Goal: Task Accomplishment & Management: Manage account settings

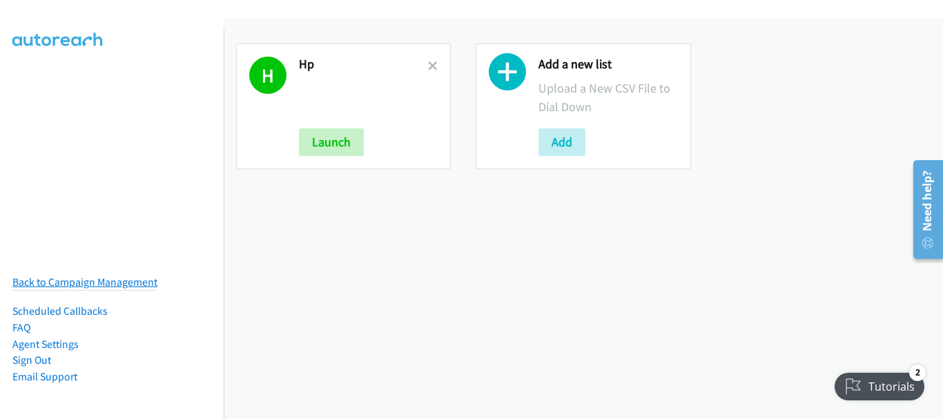
click at [64, 275] on link "Back to Campaign Management" at bounding box center [84, 281] width 145 height 13
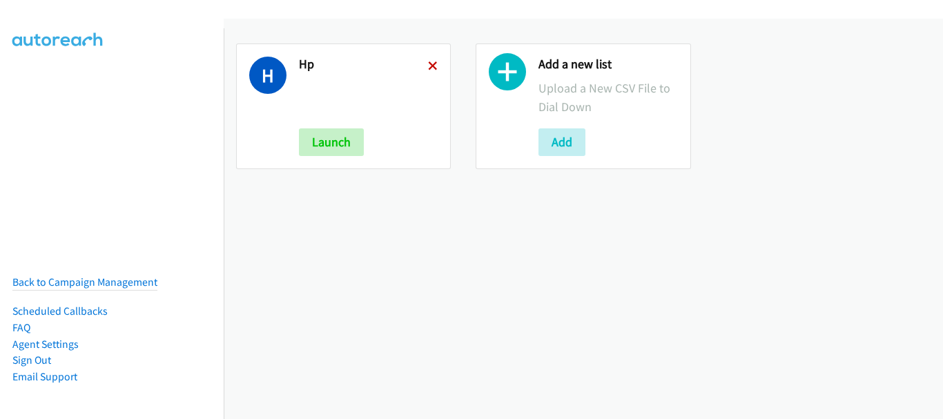
click at [428, 64] on icon at bounding box center [433, 67] width 10 height 10
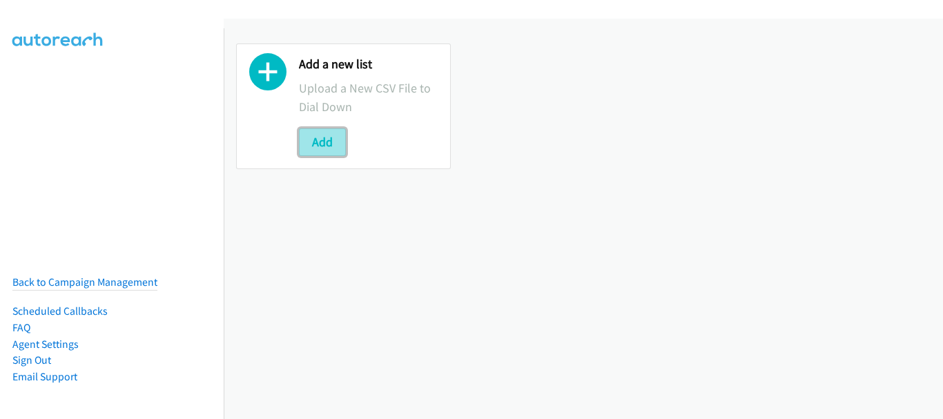
click at [322, 135] on button "Add" at bounding box center [322, 142] width 47 height 28
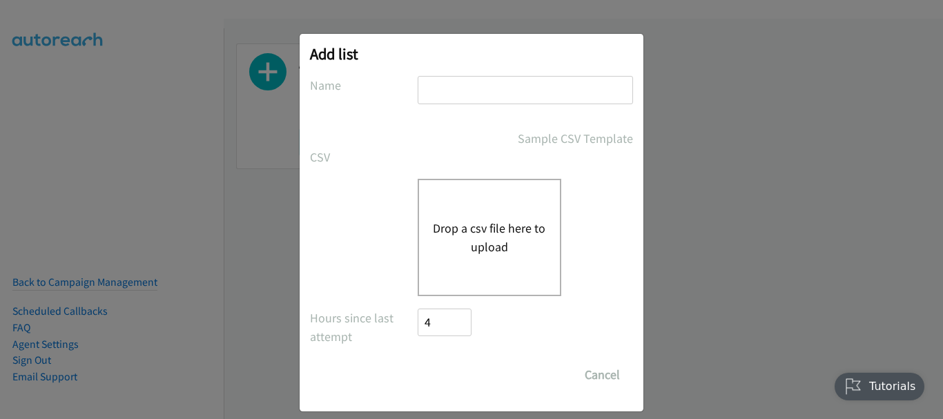
click at [453, 101] on input "text" at bounding box center [524, 90] width 215 height 28
type input "HP OT"
click at [492, 243] on button "Drop a csv file here to upload" at bounding box center [489, 237] width 113 height 37
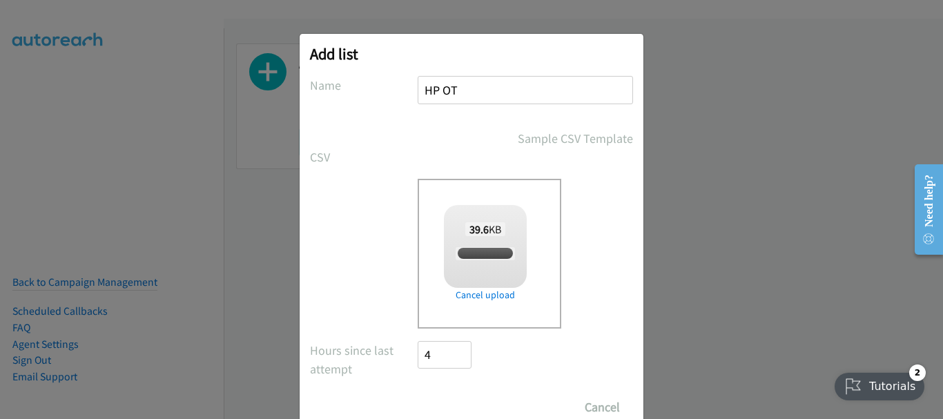
checkbox input "true"
click at [463, 402] on input "Save List" at bounding box center [453, 407] width 72 height 28
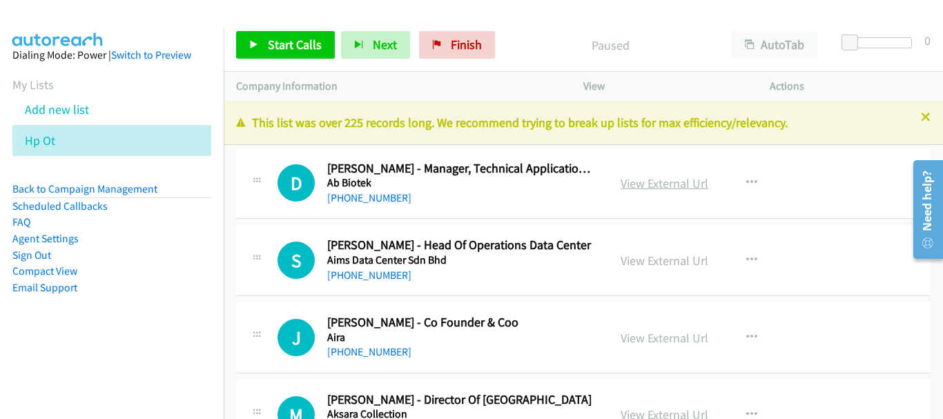
click at [667, 182] on link "View External Url" at bounding box center [664, 183] width 88 height 16
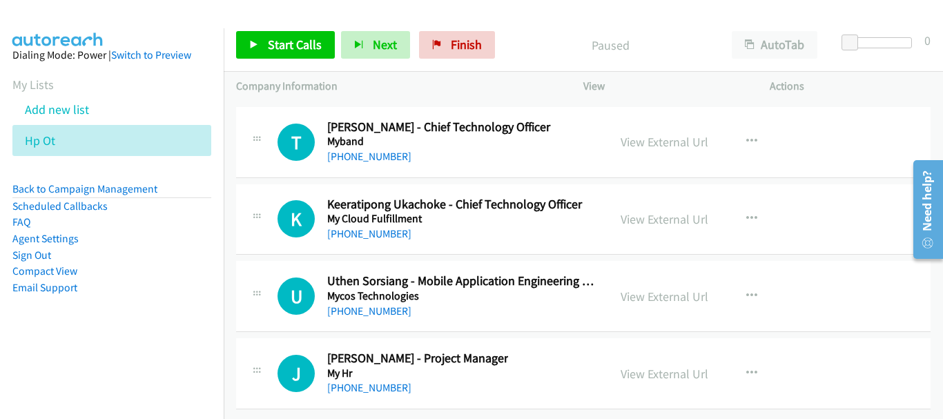
scroll to position [17187, 0]
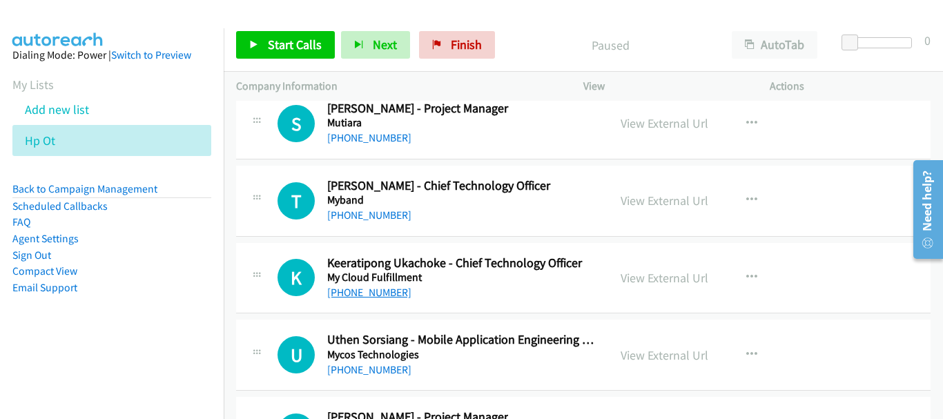
click at [371, 295] on link "[PHONE_NUMBER]" at bounding box center [369, 292] width 84 height 13
click at [385, 290] on link "[PHONE_NUMBER]" at bounding box center [369, 292] width 84 height 13
click at [392, 217] on link "[PHONE_NUMBER]" at bounding box center [369, 214] width 84 height 13
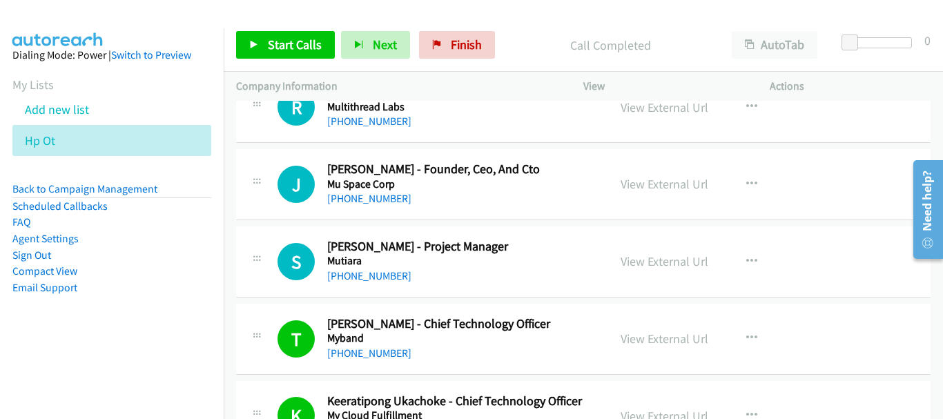
scroll to position [16980, 0]
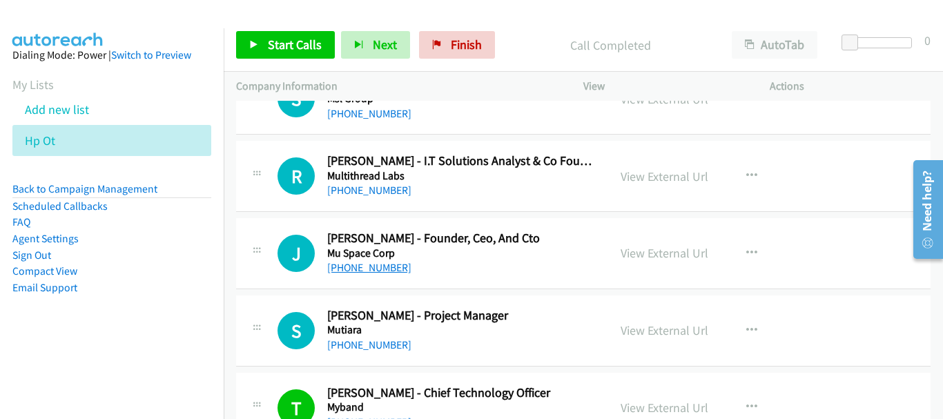
click at [382, 271] on link "[PHONE_NUMBER]" at bounding box center [369, 267] width 84 height 13
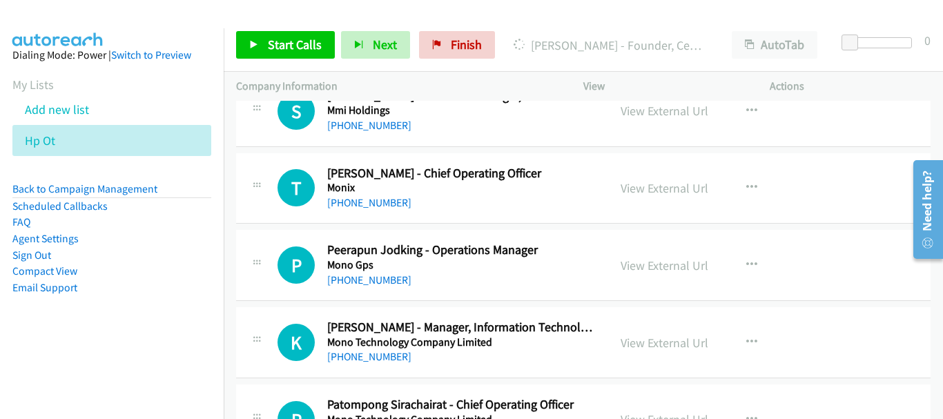
scroll to position [16497, 0]
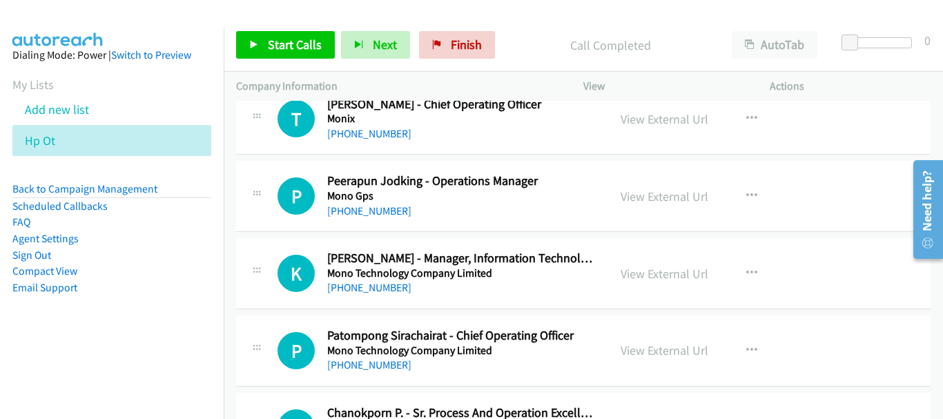
click at [362, 379] on div "P Callback Scheduled Patompong Sirachairat - Chief Operating Officer Mono Techn…" at bounding box center [583, 350] width 694 height 71
click at [371, 351] on h5 "Mono Technology Company Limited" at bounding box center [461, 351] width 268 height 14
click at [373, 372] on div "[PHONE_NUMBER]" at bounding box center [461, 365] width 268 height 17
click at [375, 358] on link "[PHONE_NUMBER]" at bounding box center [369, 364] width 84 height 13
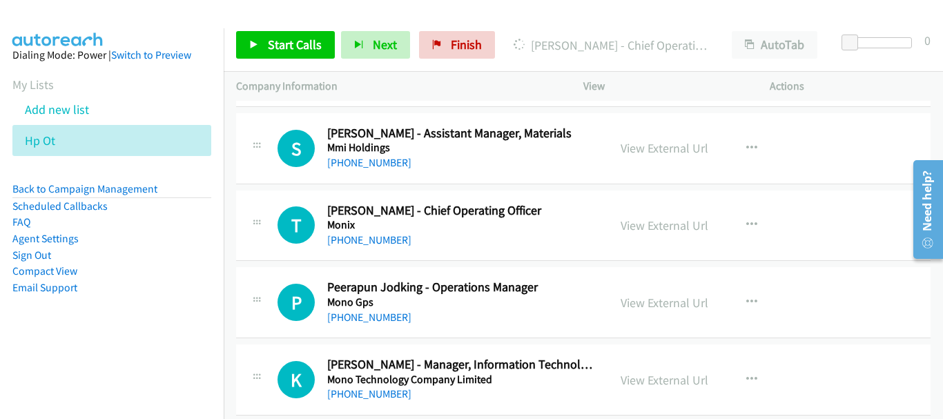
scroll to position [16400, 0]
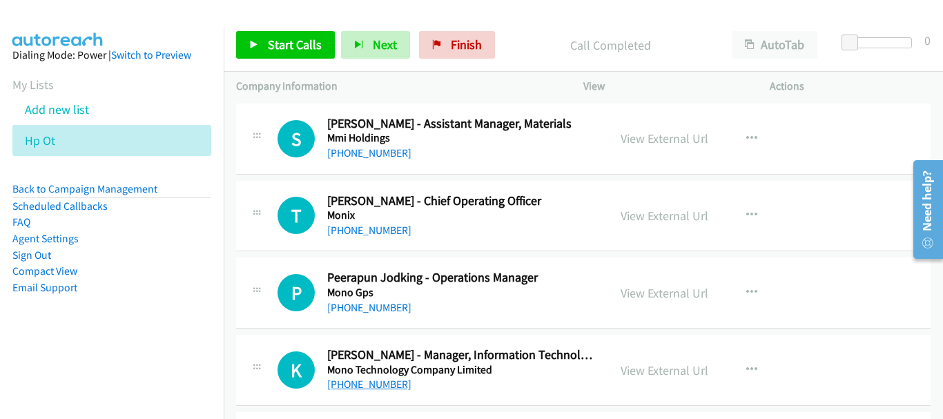
click at [358, 386] on link "[PHONE_NUMBER]" at bounding box center [369, 383] width 84 height 13
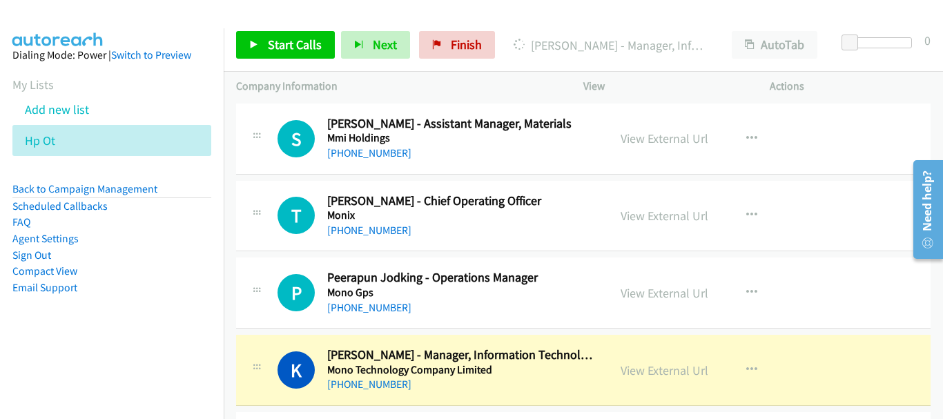
scroll to position [16331, 0]
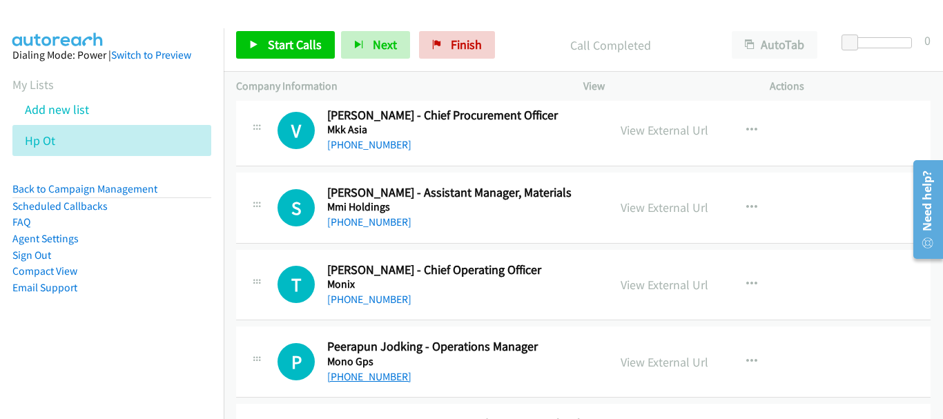
click at [379, 382] on link "[PHONE_NUMBER]" at bounding box center [369, 376] width 84 height 13
click at [365, 293] on link "[PHONE_NUMBER]" at bounding box center [369, 299] width 84 height 13
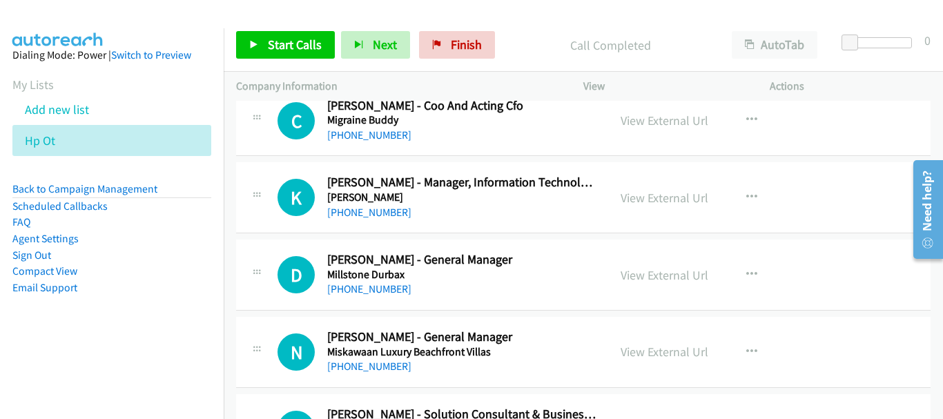
scroll to position [15641, 0]
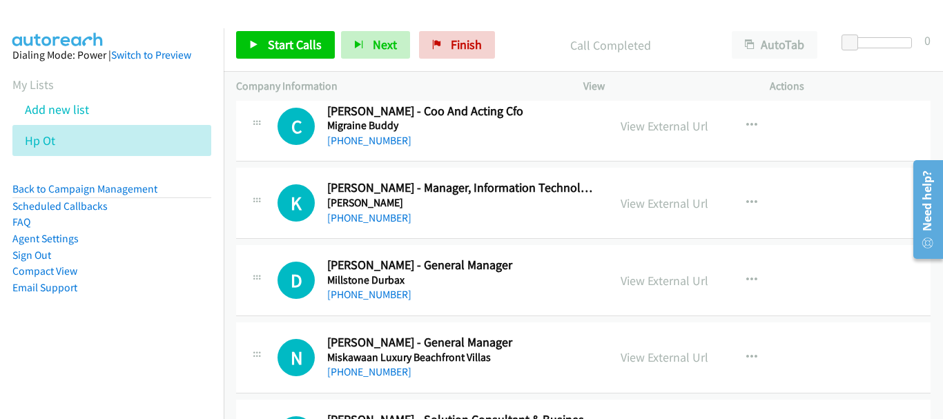
click at [400, 219] on div "[PHONE_NUMBER]" at bounding box center [461, 218] width 268 height 17
click at [392, 218] on link "[PHONE_NUMBER]" at bounding box center [369, 217] width 84 height 13
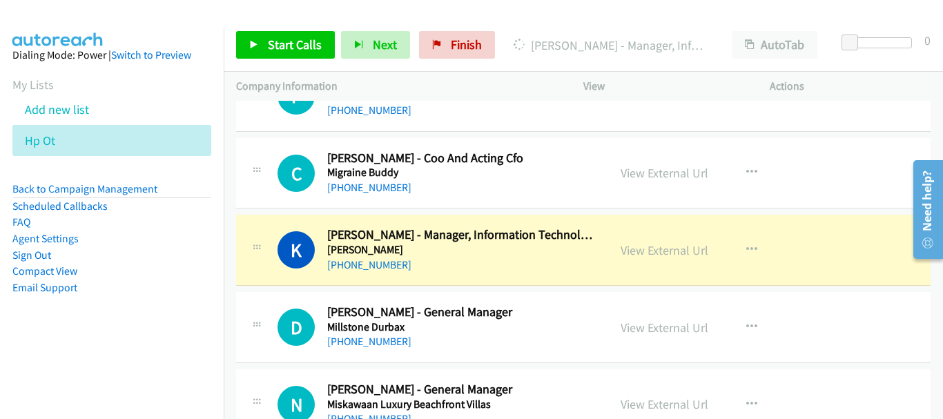
scroll to position [15503, 0]
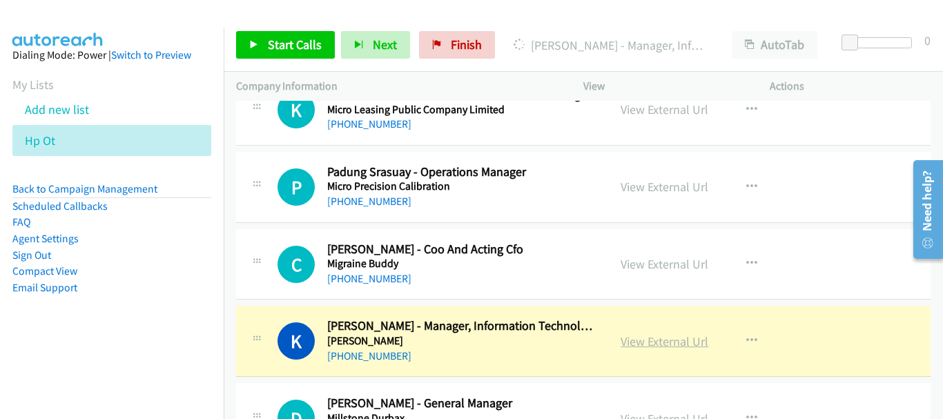
click at [635, 340] on link "View External Url" at bounding box center [664, 341] width 88 height 16
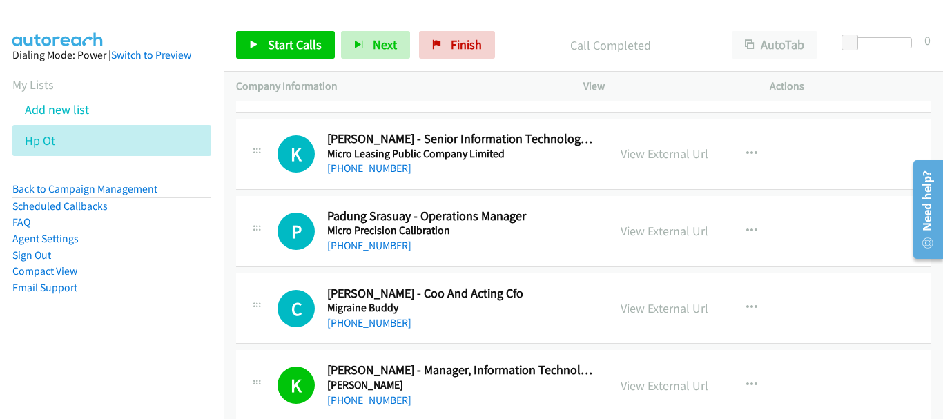
scroll to position [15434, 0]
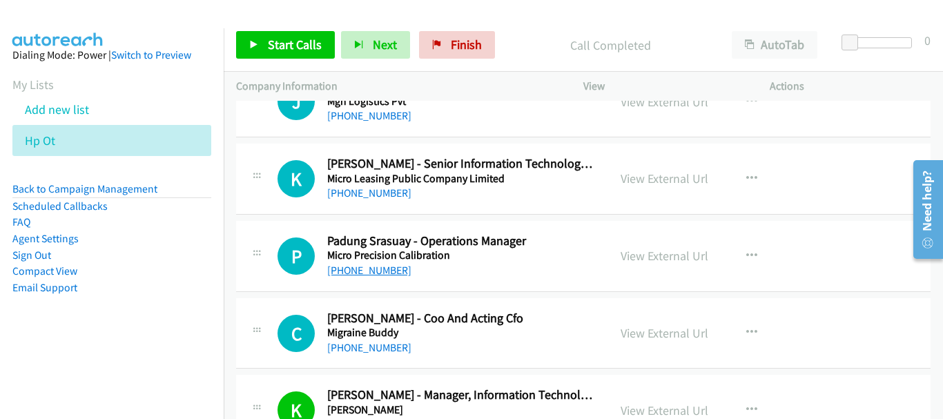
click at [371, 275] on link "[PHONE_NUMBER]" at bounding box center [369, 270] width 84 height 13
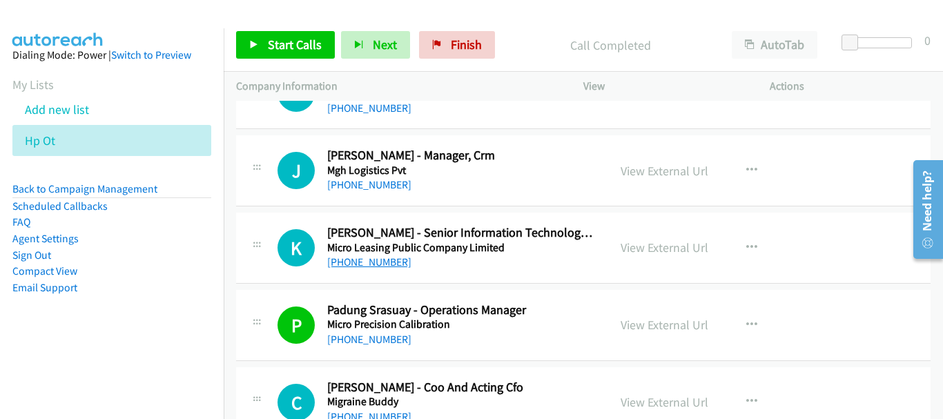
click at [363, 265] on link "[PHONE_NUMBER]" at bounding box center [369, 261] width 84 height 13
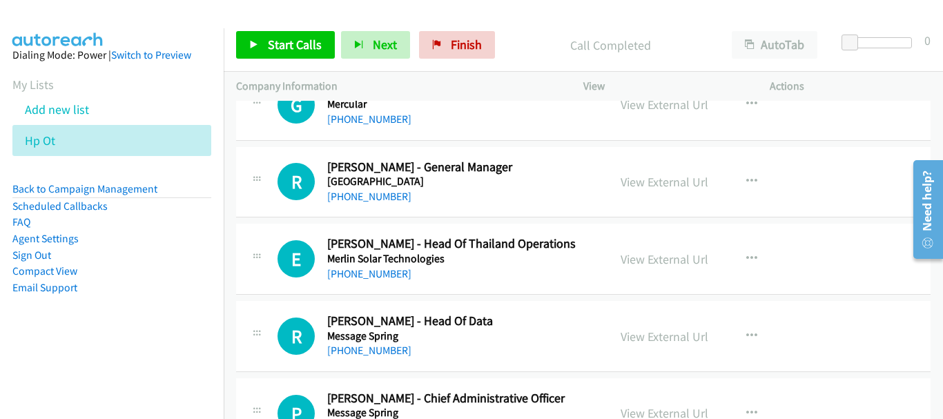
scroll to position [14813, 0]
click at [388, 272] on link "[PHONE_NUMBER]" at bounding box center [369, 274] width 84 height 13
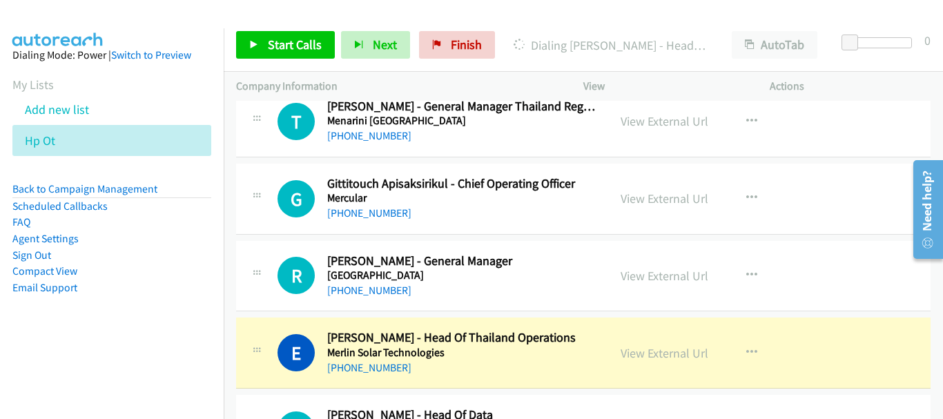
scroll to position [14744, 0]
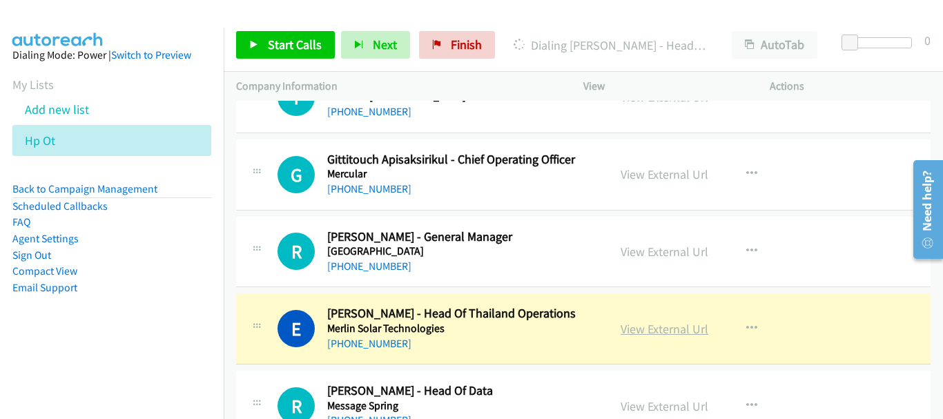
click at [641, 324] on link "View External Url" at bounding box center [664, 329] width 88 height 16
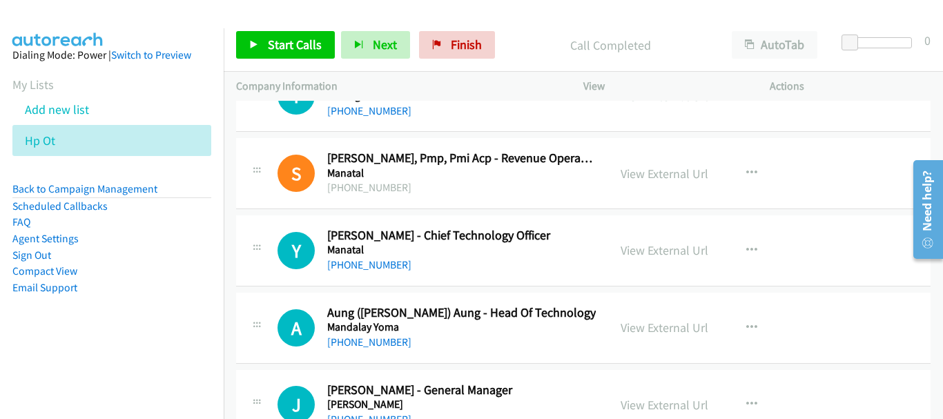
scroll to position [13709, 0]
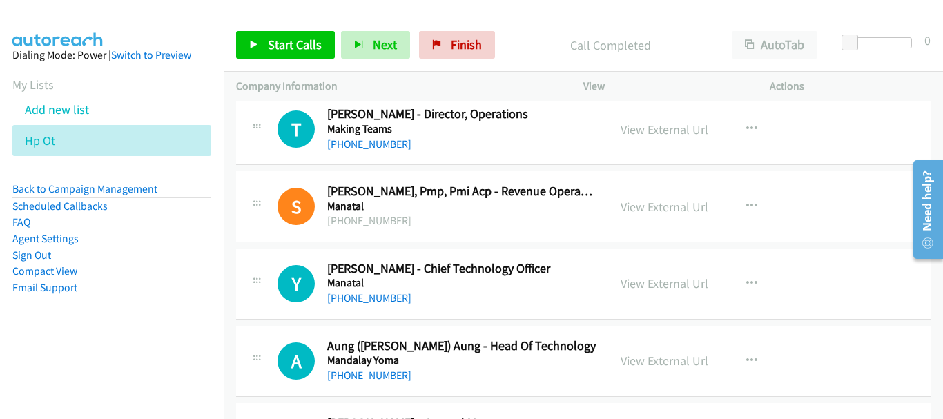
click at [378, 376] on link "[PHONE_NUMBER]" at bounding box center [369, 374] width 84 height 13
click at [364, 297] on link "[PHONE_NUMBER]" at bounding box center [369, 297] width 84 height 13
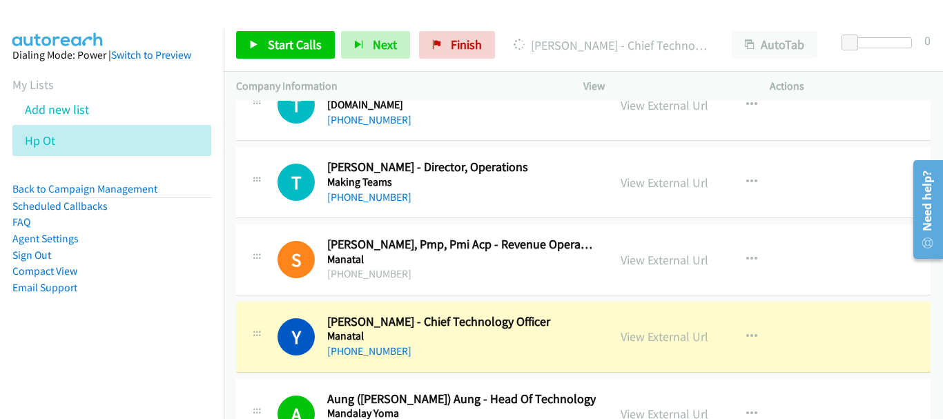
scroll to position [13640, 0]
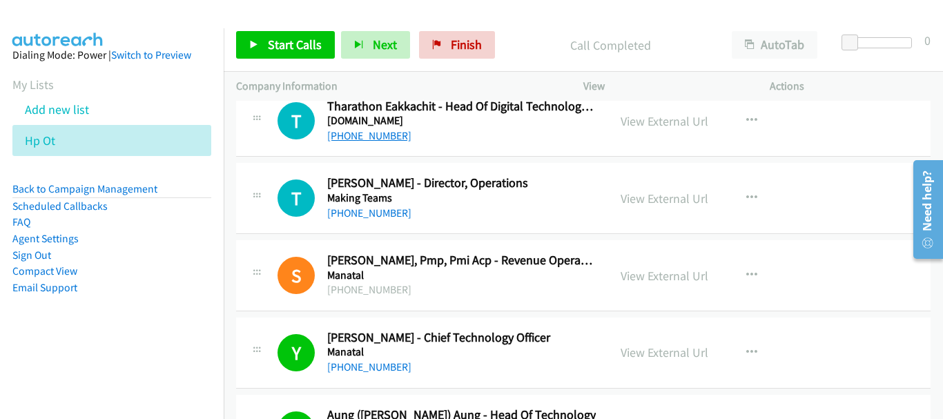
click at [378, 131] on link "[PHONE_NUMBER]" at bounding box center [369, 135] width 84 height 13
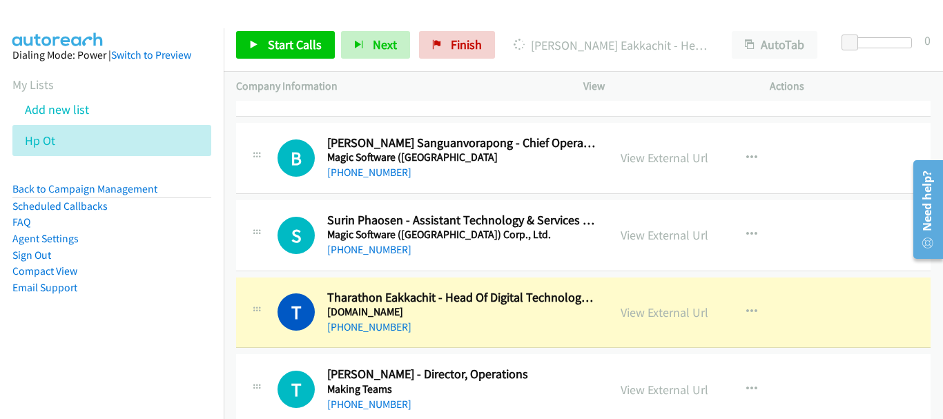
scroll to position [13433, 0]
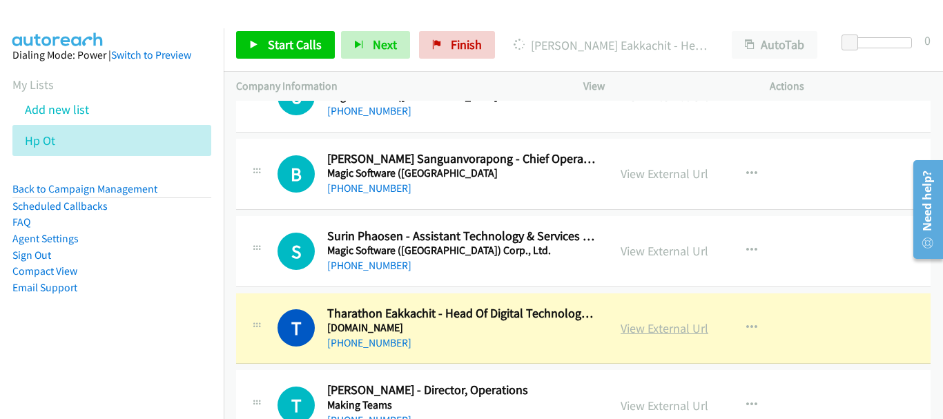
click at [660, 327] on link "View External Url" at bounding box center [664, 328] width 88 height 16
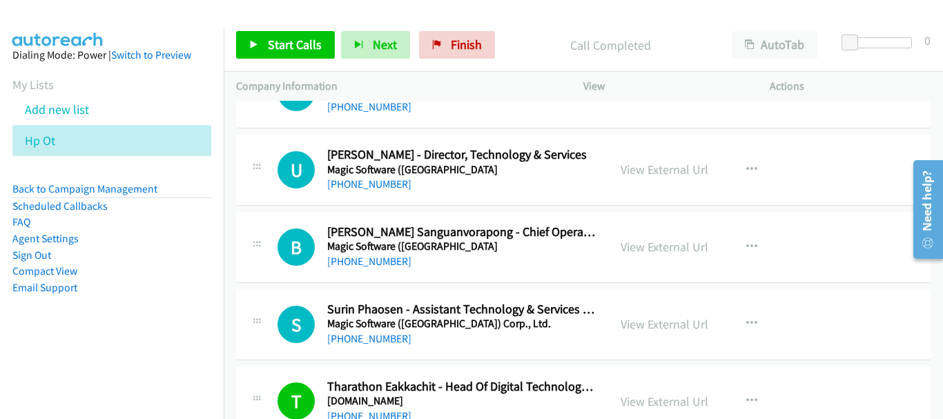
scroll to position [13295, 0]
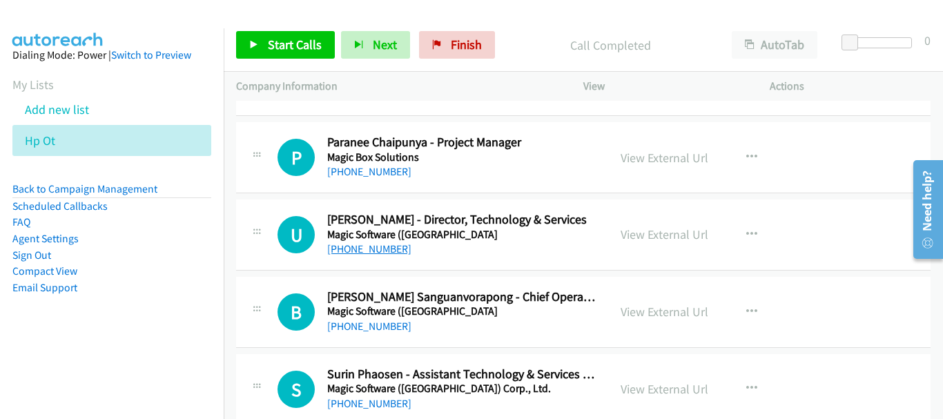
click at [391, 248] on link "[PHONE_NUMBER]" at bounding box center [369, 248] width 84 height 13
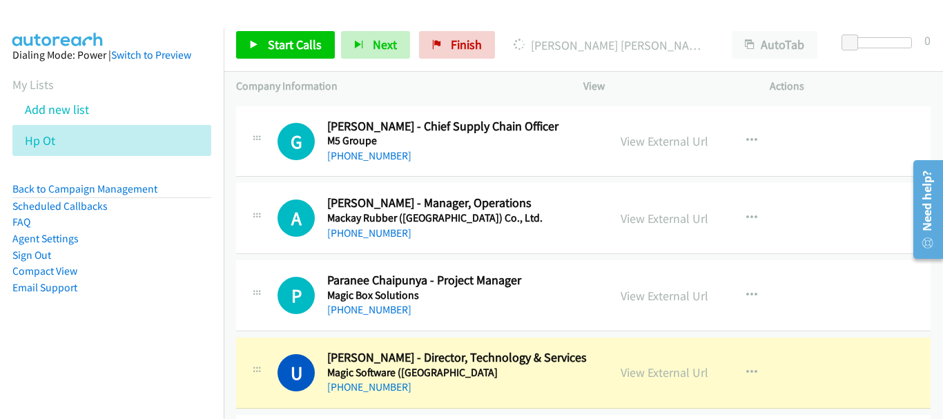
scroll to position [13226, 0]
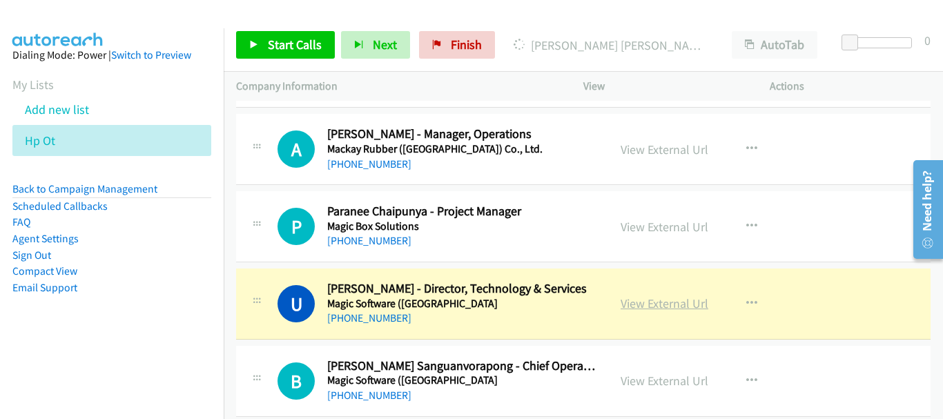
click at [648, 308] on link "View External Url" at bounding box center [664, 303] width 88 height 16
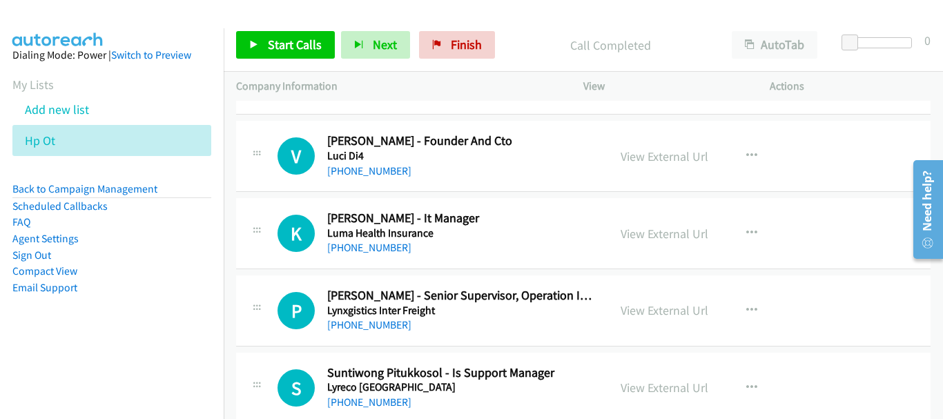
scroll to position [12812, 0]
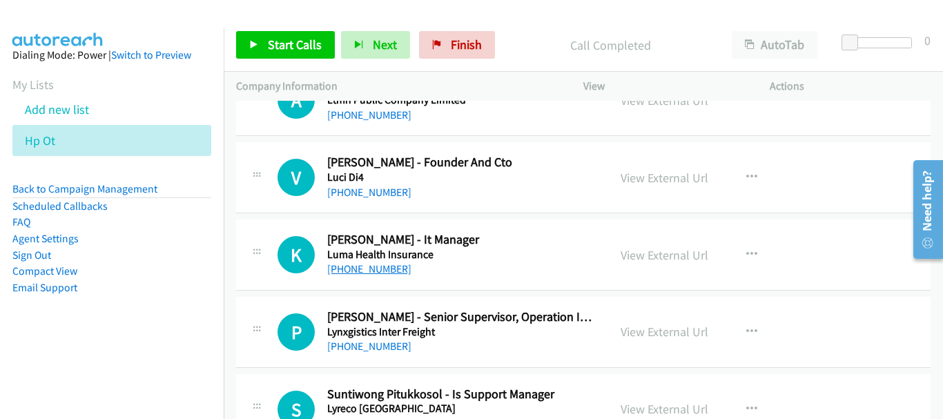
click at [362, 270] on link "[PHONE_NUMBER]" at bounding box center [369, 268] width 84 height 13
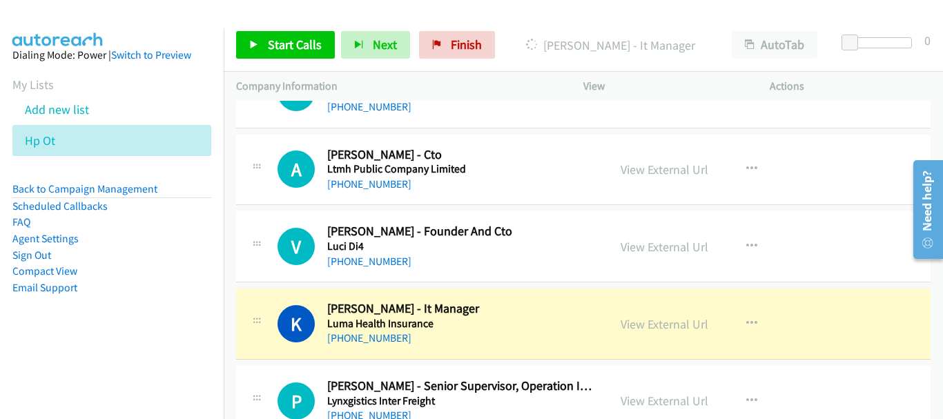
scroll to position [12605, 0]
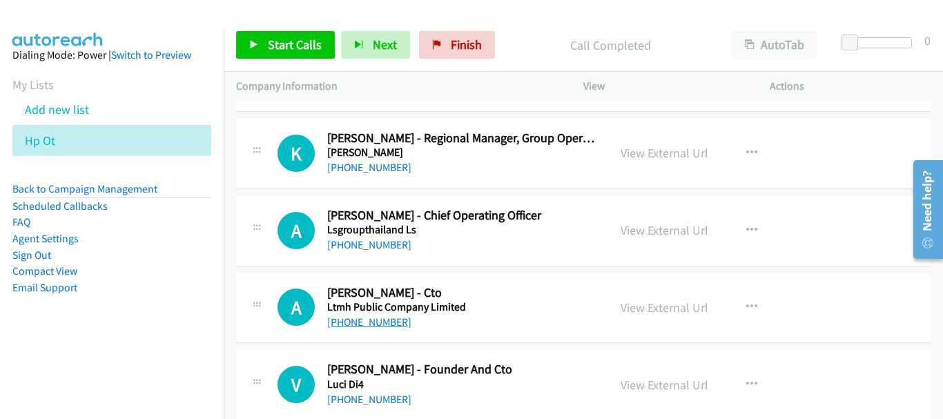
click at [362, 319] on link "[PHONE_NUMBER]" at bounding box center [369, 321] width 84 height 13
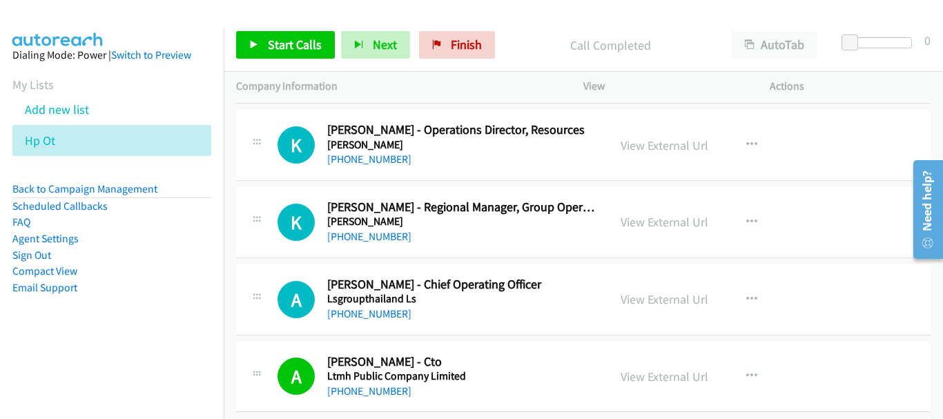
scroll to position [12467, 0]
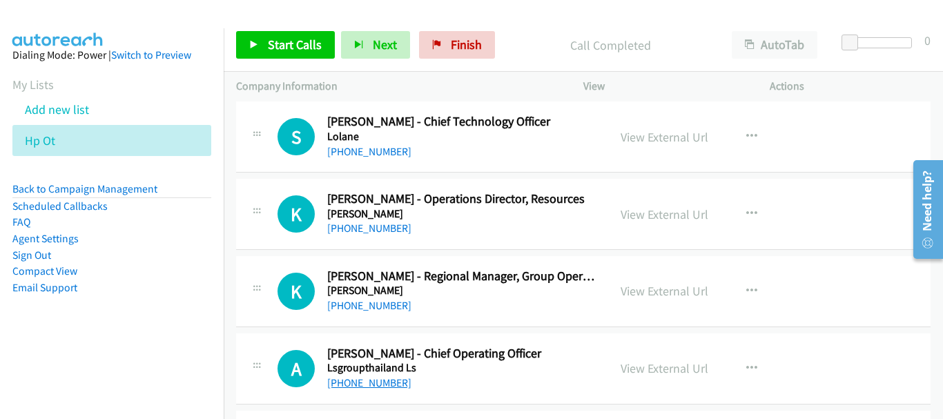
click at [367, 384] on link "[PHONE_NUMBER]" at bounding box center [369, 382] width 84 height 13
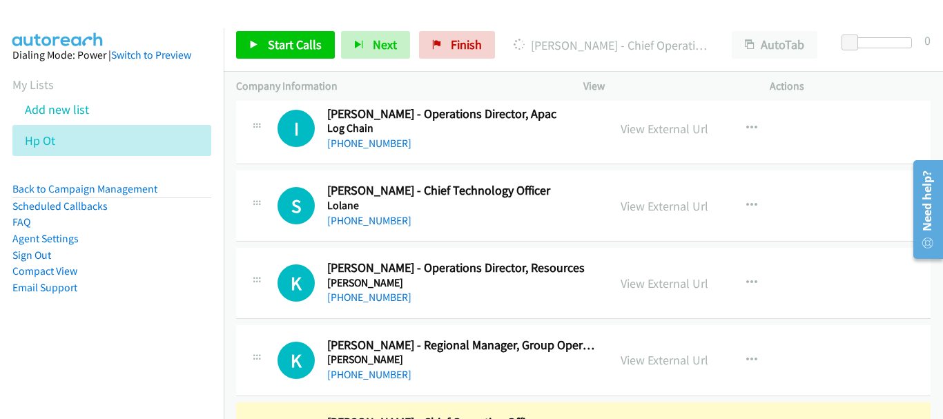
scroll to position [12329, 0]
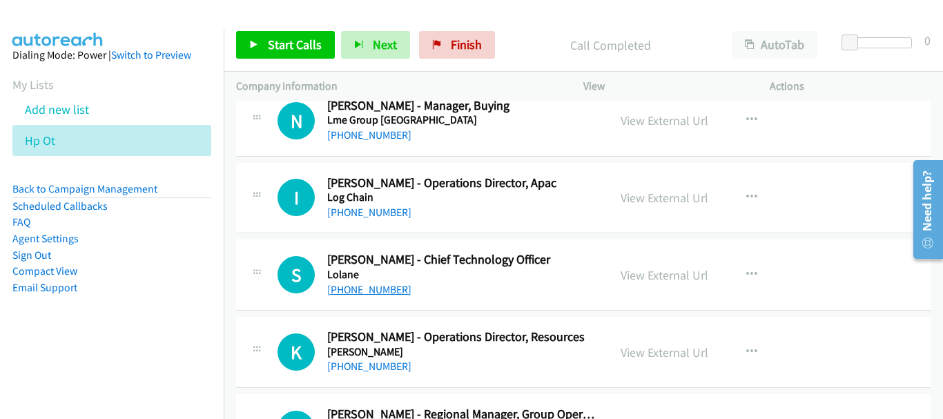
click at [370, 293] on link "[PHONE_NUMBER]" at bounding box center [369, 289] width 84 height 13
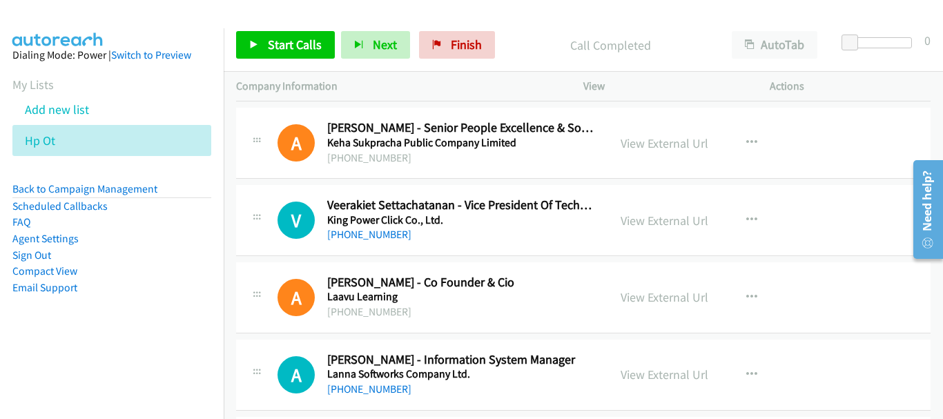
scroll to position [11225, 0]
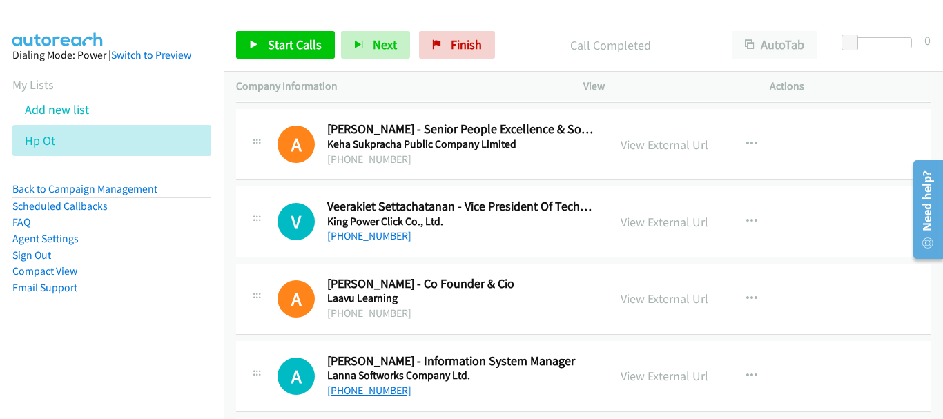
click at [373, 387] on link "[PHONE_NUMBER]" at bounding box center [369, 390] width 84 height 13
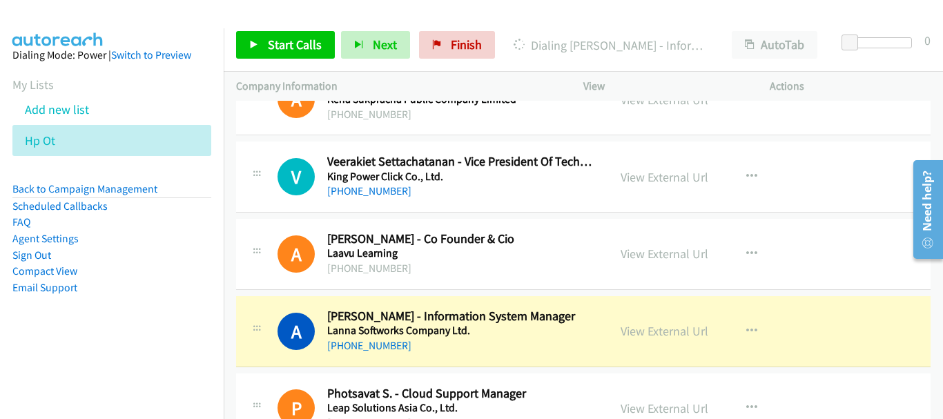
scroll to position [11294, 0]
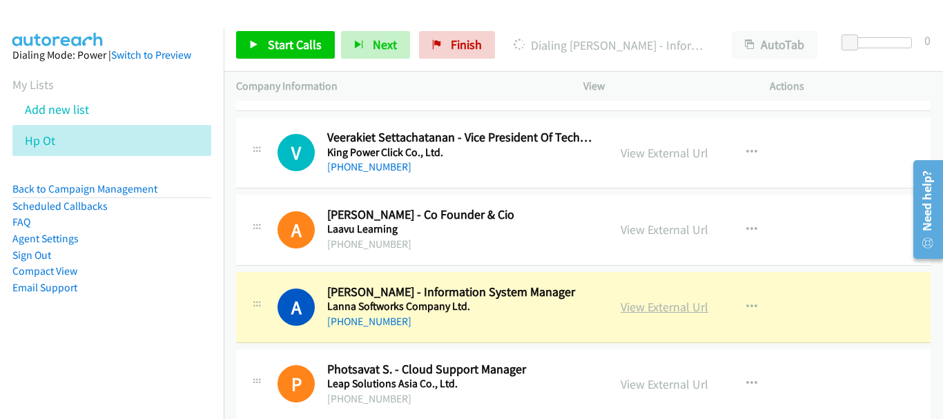
click at [654, 304] on link "View External Url" at bounding box center [664, 307] width 88 height 16
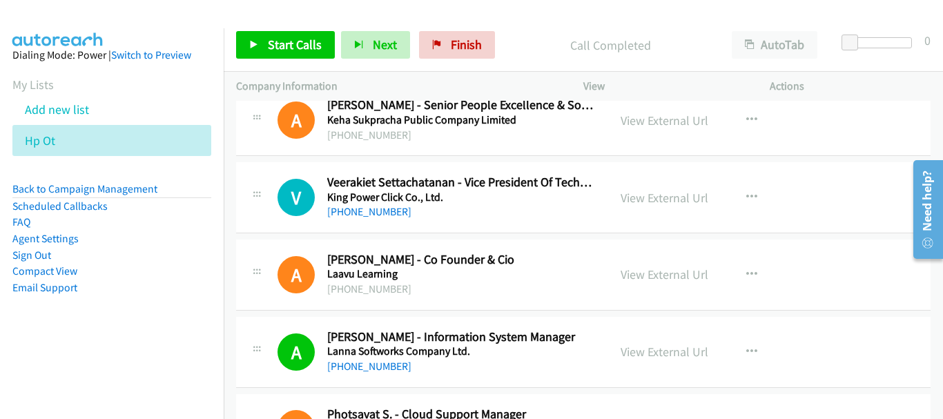
scroll to position [11225, 0]
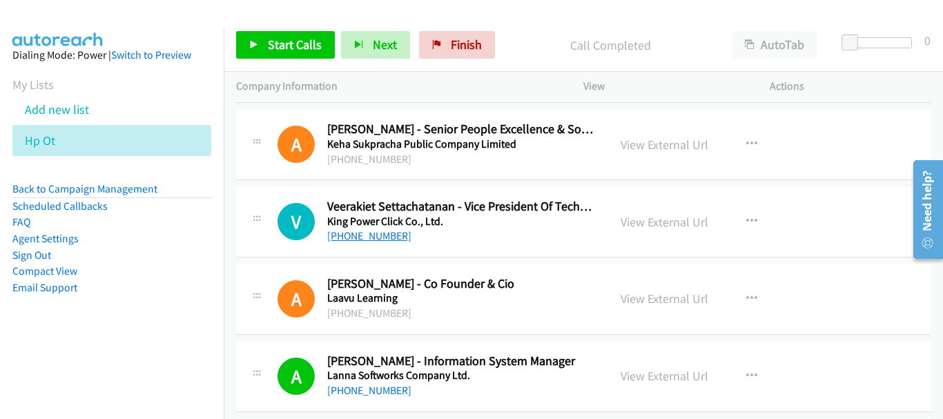
click at [386, 230] on link "[PHONE_NUMBER]" at bounding box center [369, 235] width 84 height 13
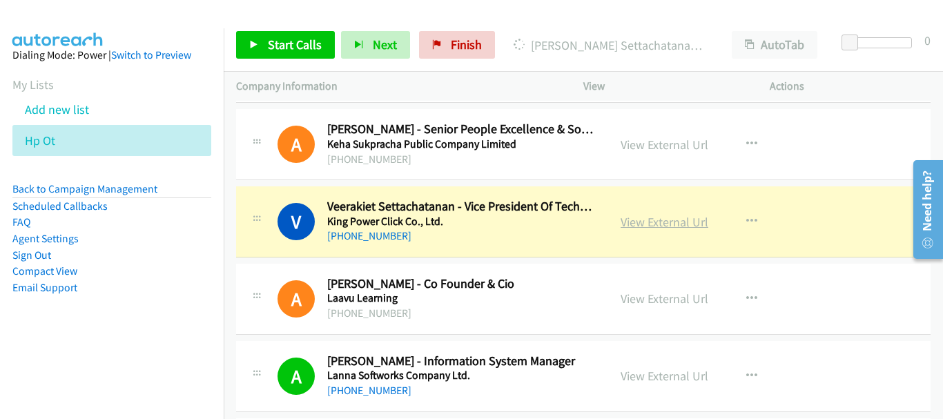
click at [648, 224] on link "View External Url" at bounding box center [664, 222] width 88 height 16
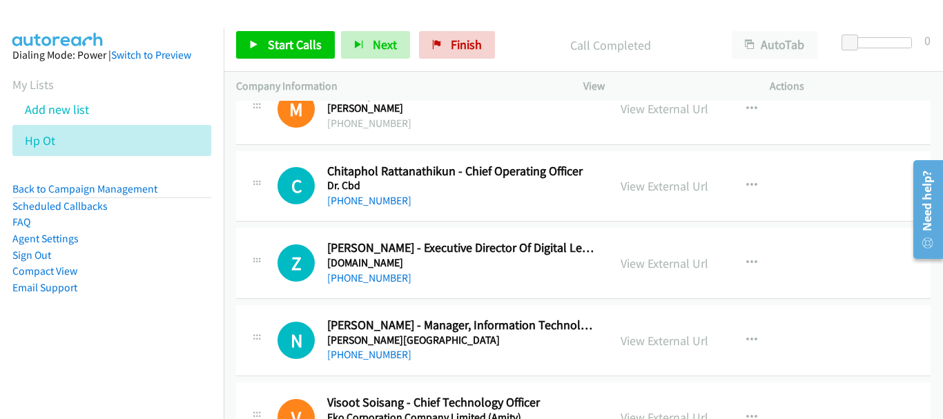
scroll to position [9017, 0]
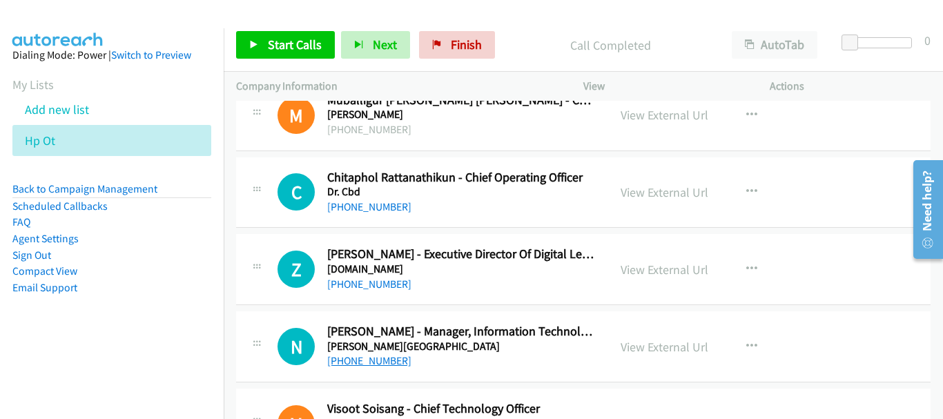
click at [385, 363] on link "[PHONE_NUMBER]" at bounding box center [369, 360] width 84 height 13
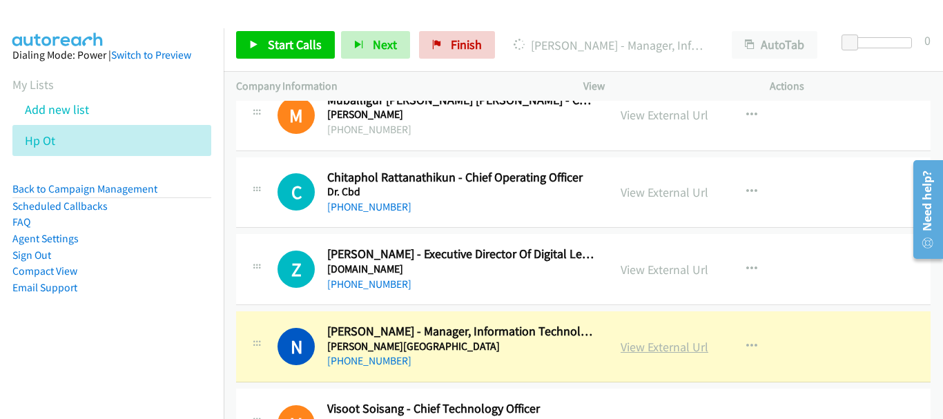
click at [688, 351] on link "View External Url" at bounding box center [664, 347] width 88 height 16
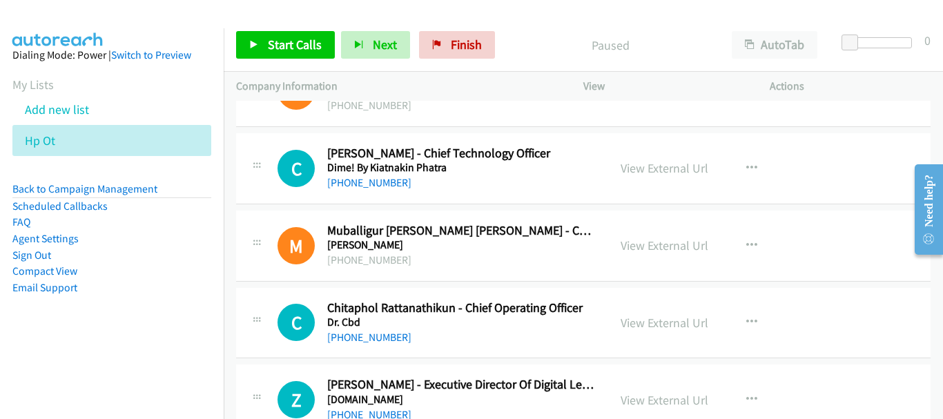
scroll to position [8818, 0]
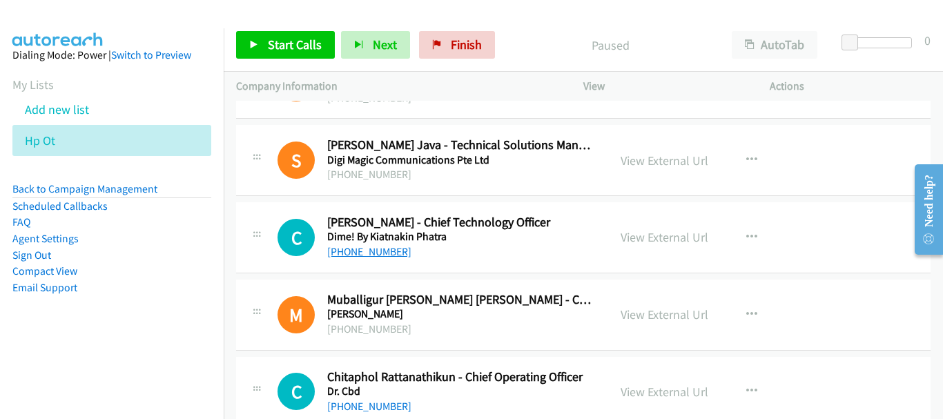
click at [371, 248] on link "[PHONE_NUMBER]" at bounding box center [369, 251] width 84 height 13
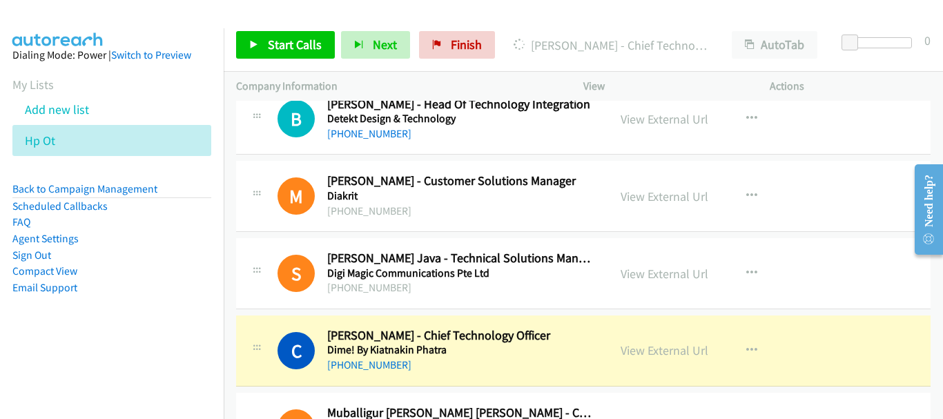
scroll to position [8680, 0]
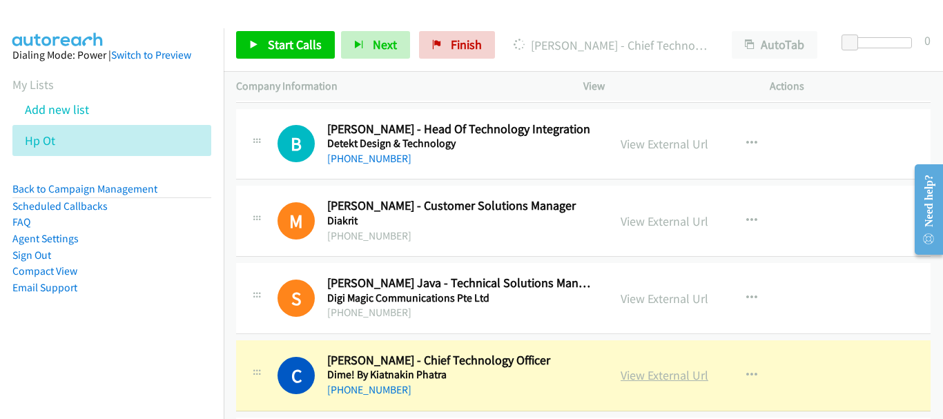
click at [652, 380] on link "View External Url" at bounding box center [664, 375] width 88 height 16
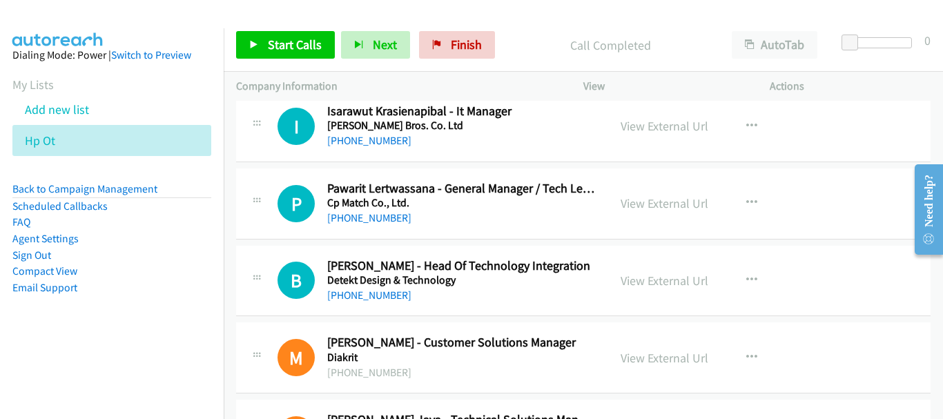
scroll to position [8542, 0]
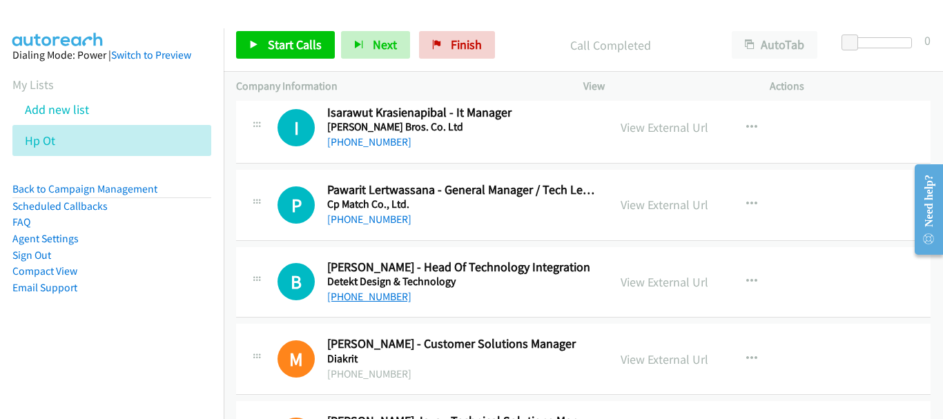
click at [387, 291] on link "[PHONE_NUMBER]" at bounding box center [369, 296] width 84 height 13
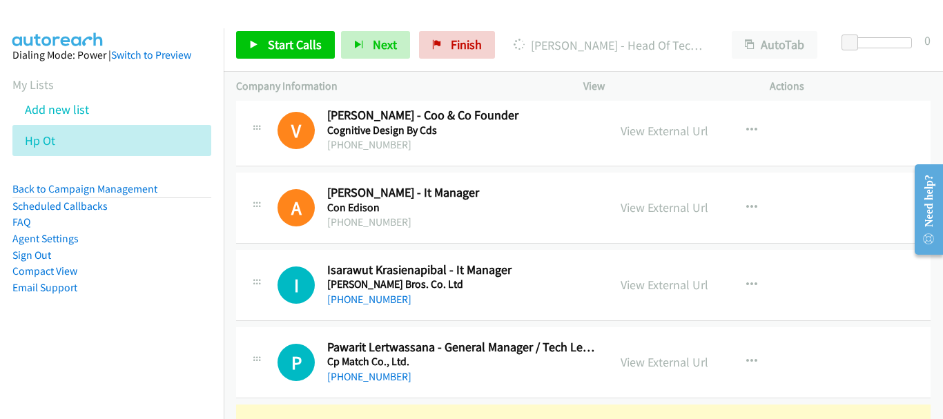
scroll to position [8445, 0]
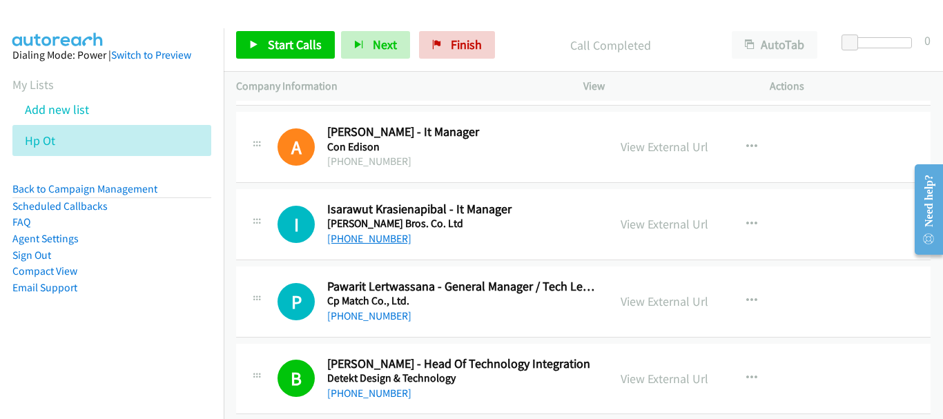
click at [372, 239] on link "[PHONE_NUMBER]" at bounding box center [369, 238] width 84 height 13
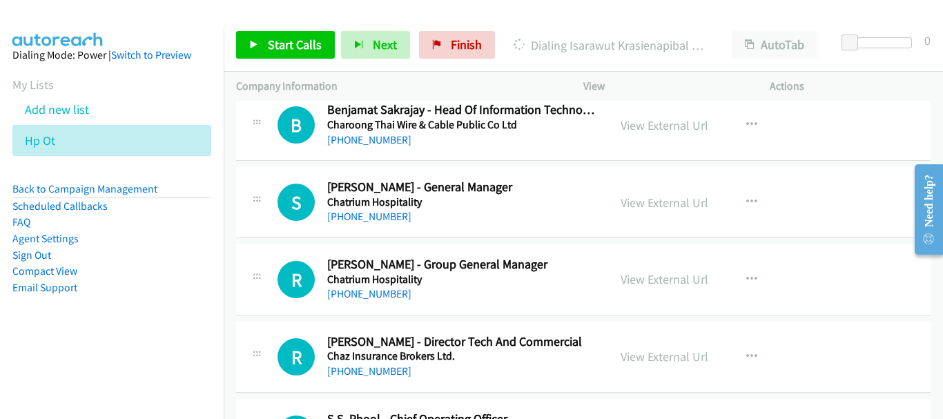
scroll to position [6555, 0]
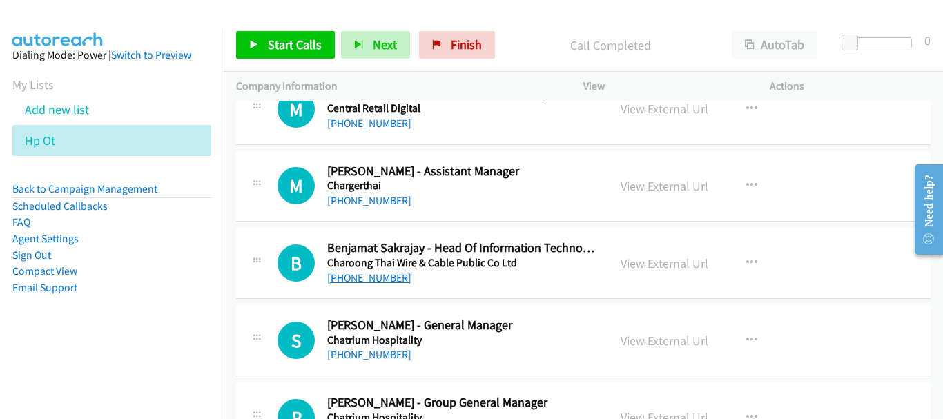
click at [363, 280] on link "[PHONE_NUMBER]" at bounding box center [369, 277] width 84 height 13
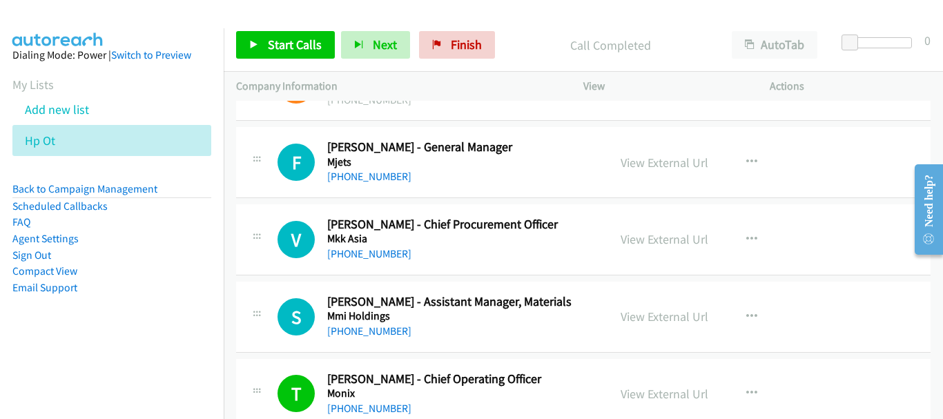
scroll to position [16221, 0]
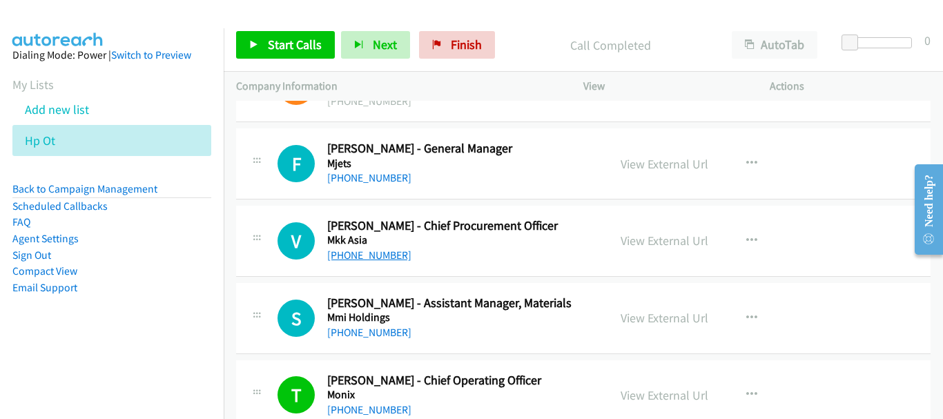
click at [371, 255] on link "[PHONE_NUMBER]" at bounding box center [369, 254] width 84 height 13
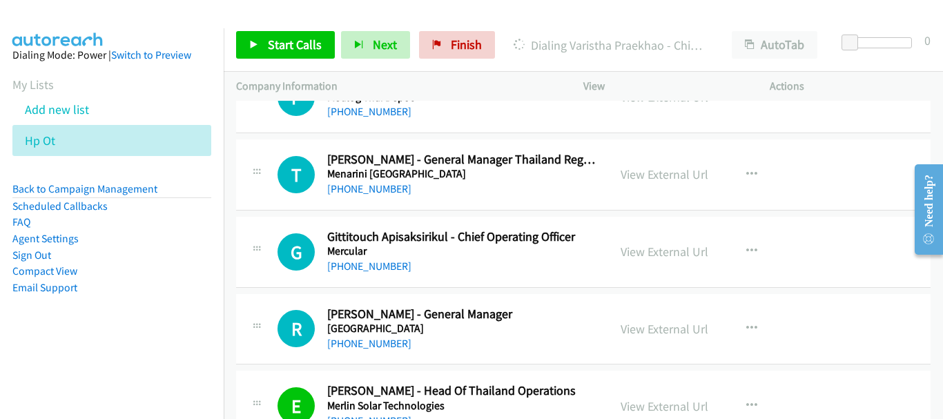
scroll to position [14634, 0]
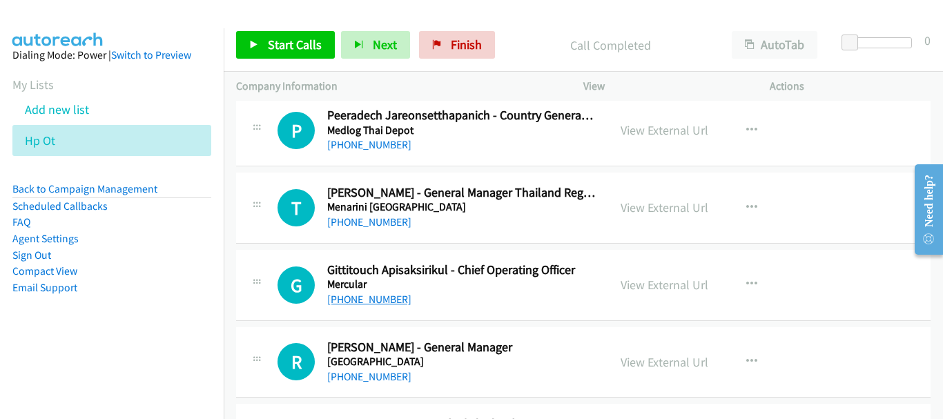
click at [349, 296] on link "[PHONE_NUMBER]" at bounding box center [369, 299] width 84 height 13
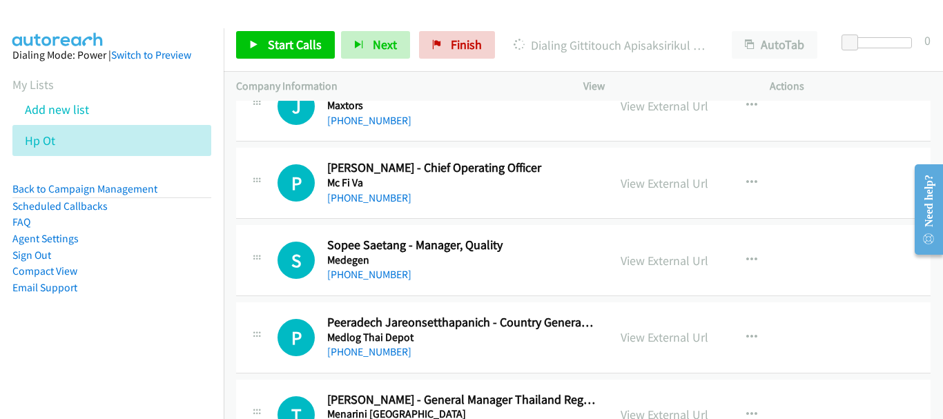
scroll to position [14358, 0]
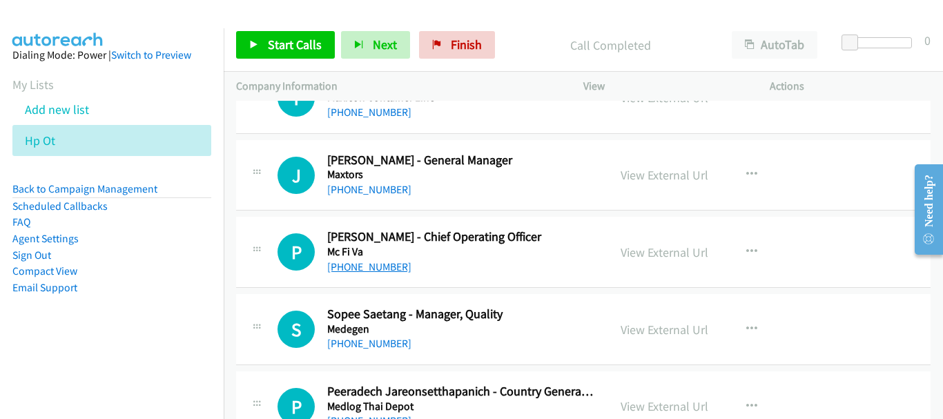
click at [372, 271] on link "[PHONE_NUMBER]" at bounding box center [369, 266] width 84 height 13
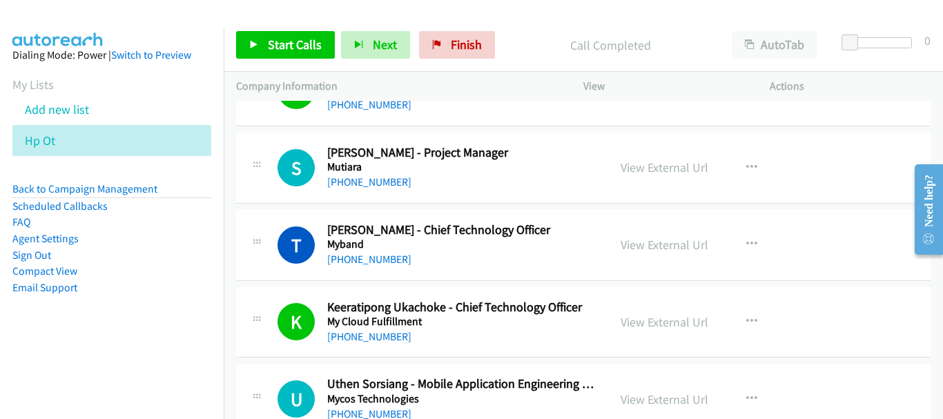
scroll to position [17118, 0]
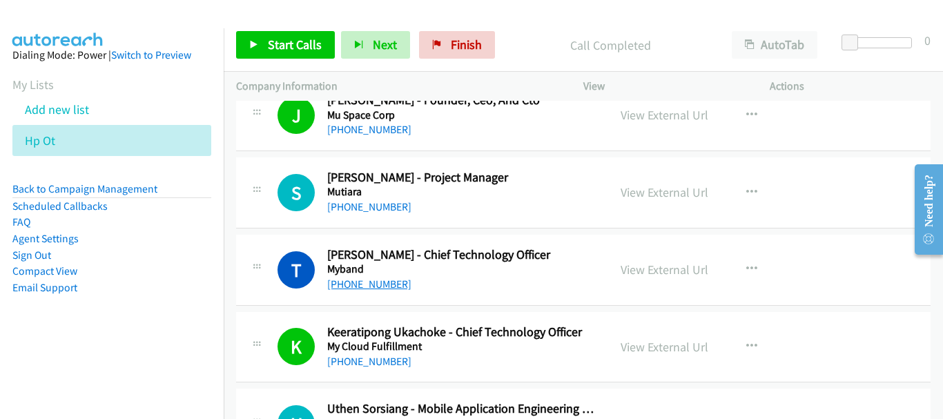
click at [385, 279] on link "[PHONE_NUMBER]" at bounding box center [369, 283] width 84 height 13
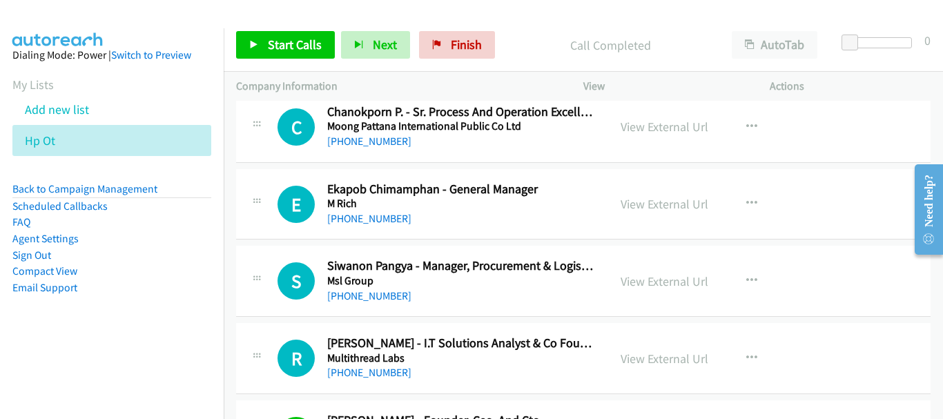
scroll to position [16773, 0]
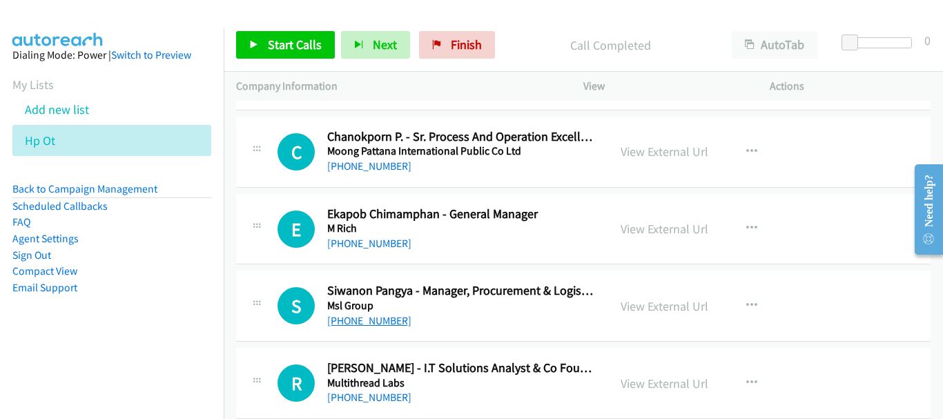
click at [348, 325] on link "[PHONE_NUMBER]" at bounding box center [369, 320] width 84 height 13
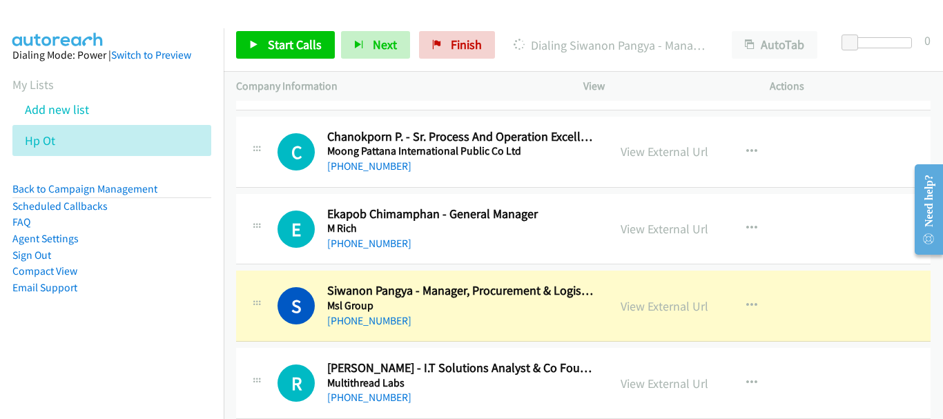
scroll to position [16704, 0]
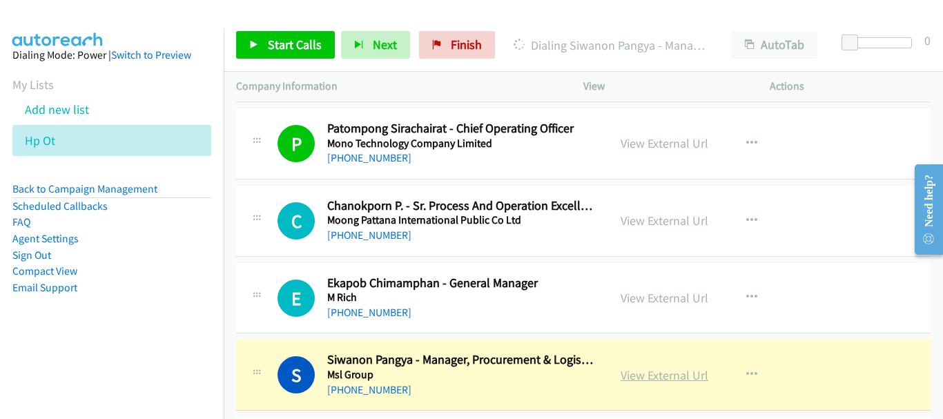
click at [677, 377] on link "View External Url" at bounding box center [664, 375] width 88 height 16
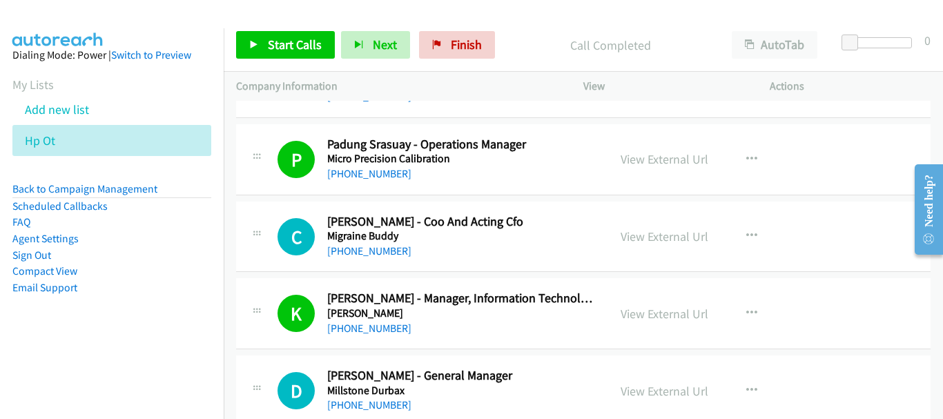
scroll to position [15462, 0]
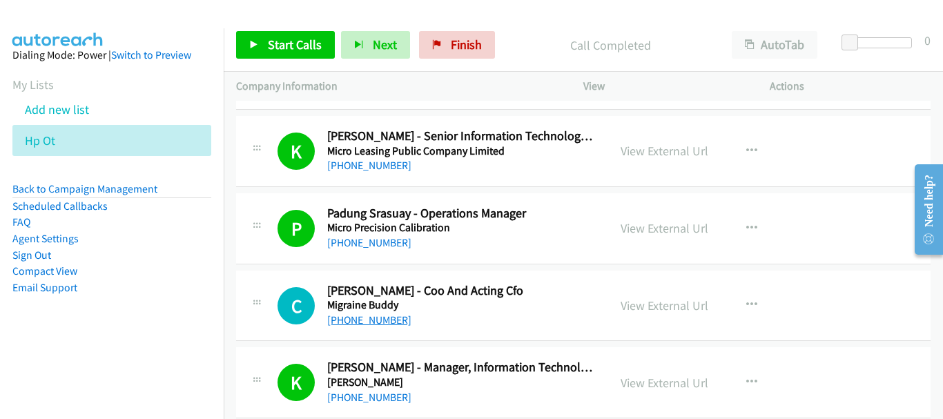
click at [372, 323] on link "[PHONE_NUMBER]" at bounding box center [369, 319] width 84 height 13
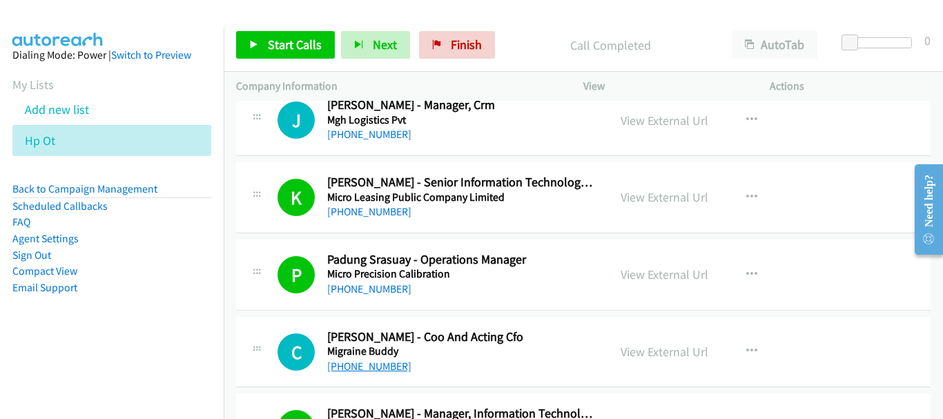
scroll to position [15393, 0]
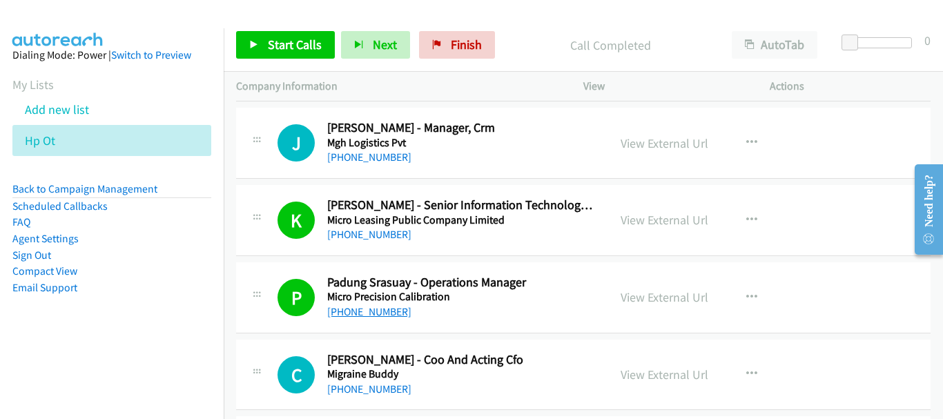
click at [384, 315] on link "[PHONE_NUMBER]" at bounding box center [369, 311] width 84 height 13
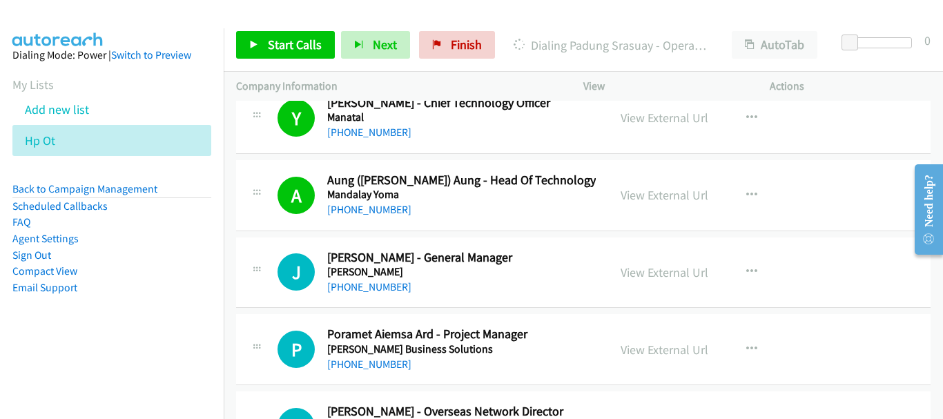
scroll to position [13806, 0]
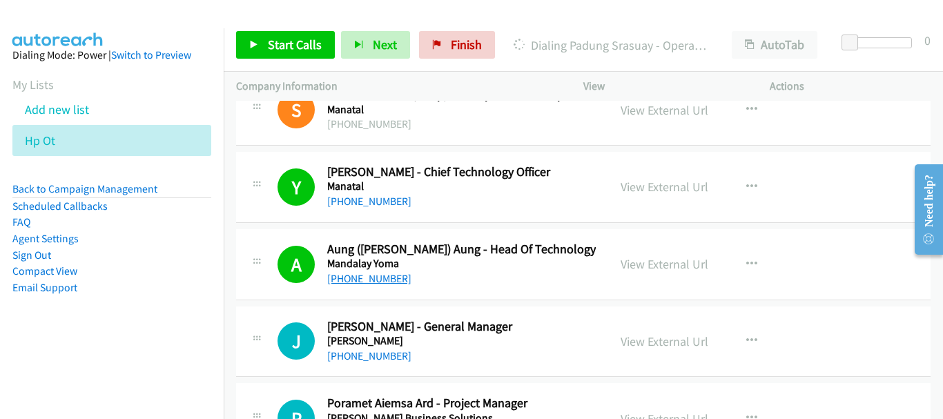
click at [371, 276] on link "[PHONE_NUMBER]" at bounding box center [369, 278] width 84 height 13
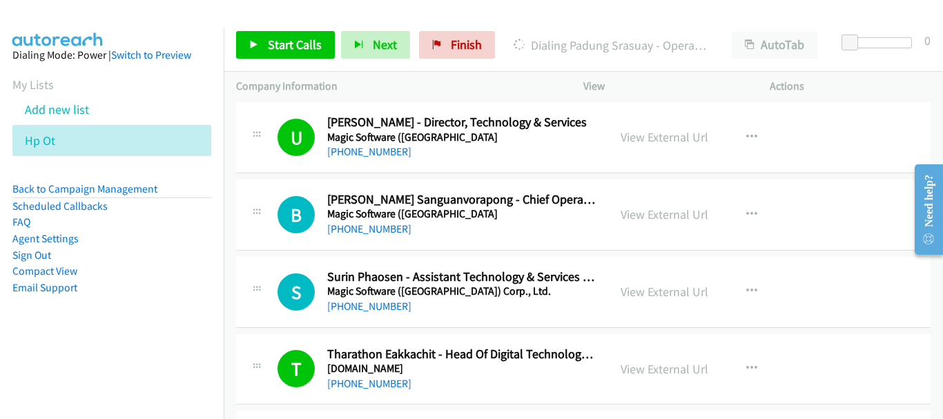
scroll to position [13392, 0]
click at [385, 232] on link "[PHONE_NUMBER]" at bounding box center [369, 229] width 84 height 13
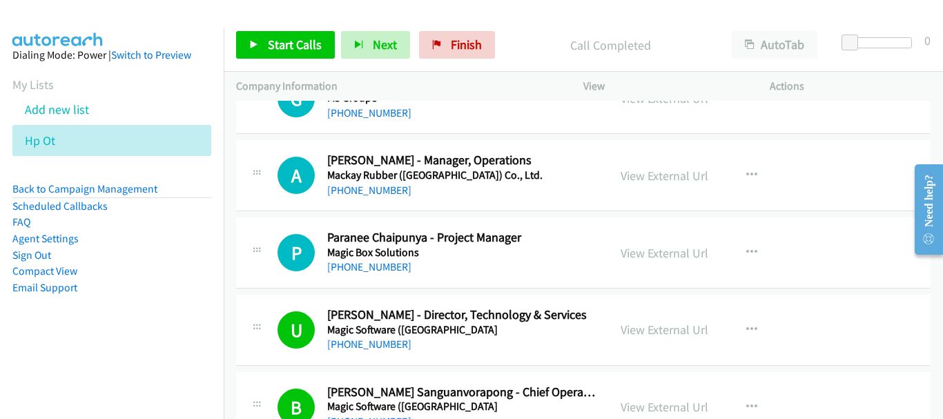
scroll to position [13185, 0]
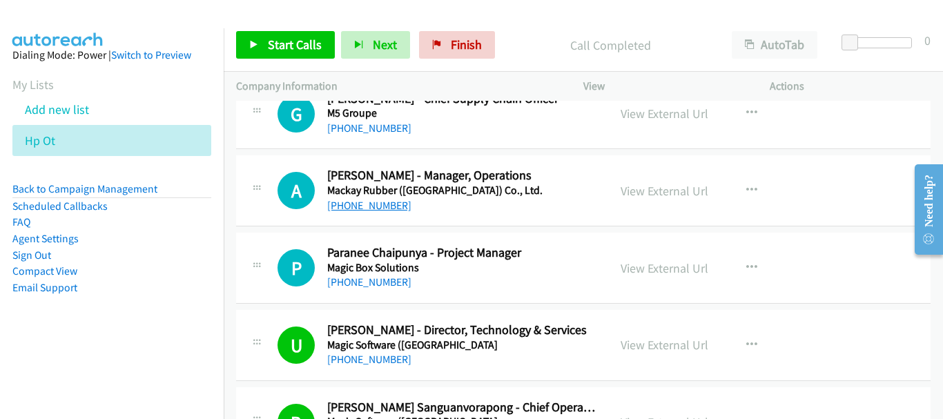
click at [357, 204] on link "[PHONE_NUMBER]" at bounding box center [369, 205] width 84 height 13
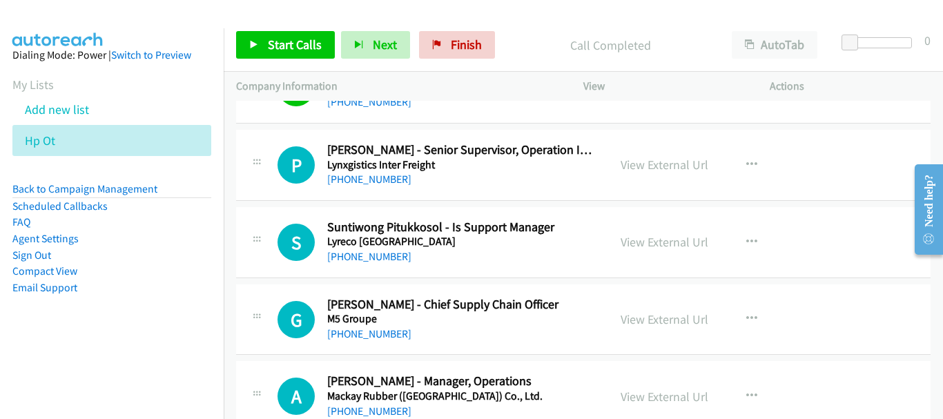
scroll to position [12978, 0]
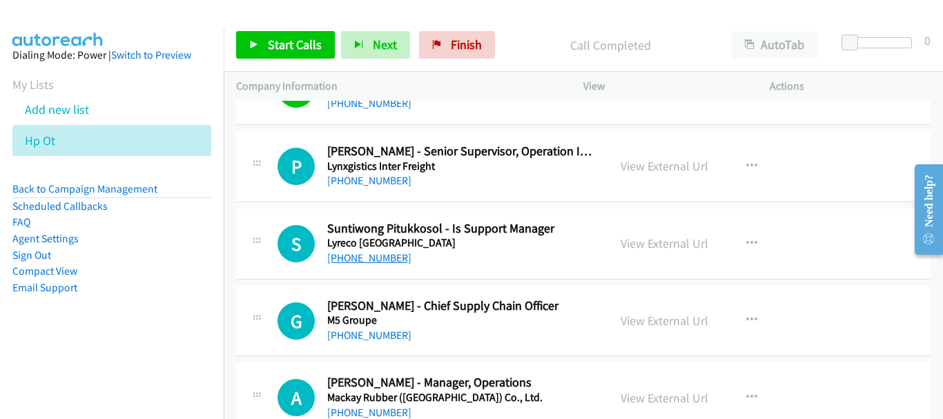
click at [362, 262] on link "[PHONE_NUMBER]" at bounding box center [369, 257] width 84 height 13
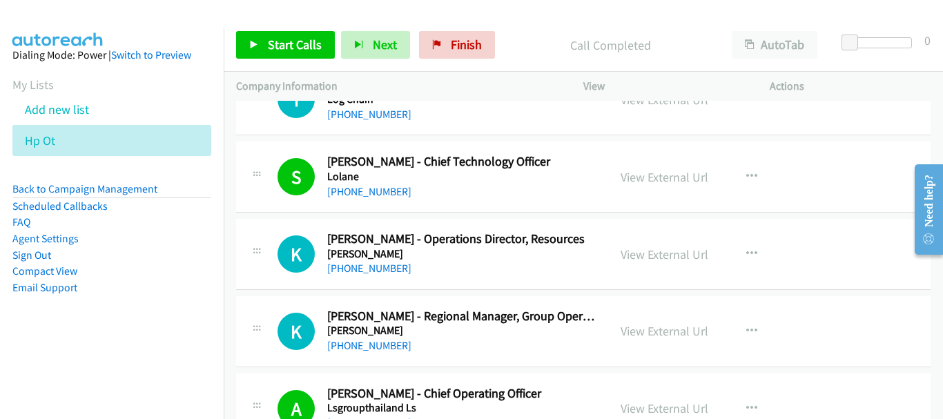
scroll to position [12426, 0]
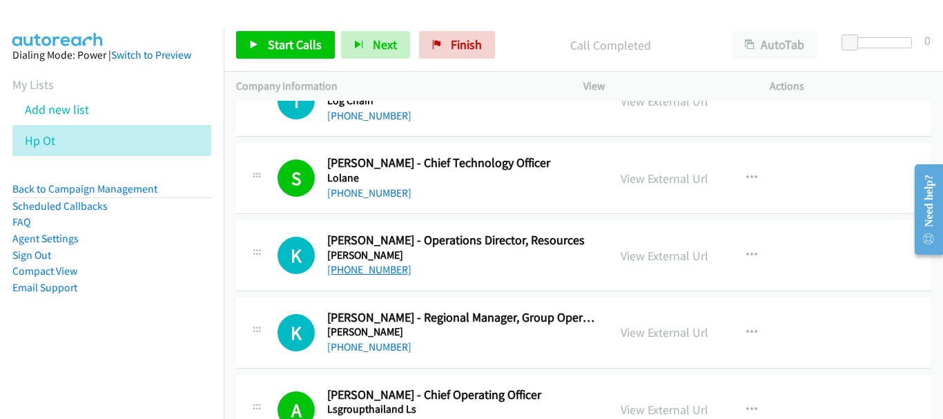
click at [359, 273] on link "[PHONE_NUMBER]" at bounding box center [369, 269] width 84 height 13
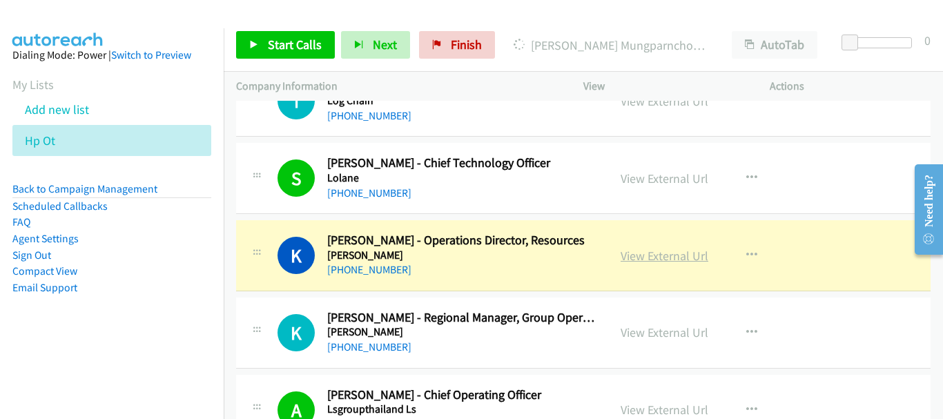
click at [633, 260] on link "View External Url" at bounding box center [664, 256] width 88 height 16
